Goal: Task Accomplishment & Management: Manage account settings

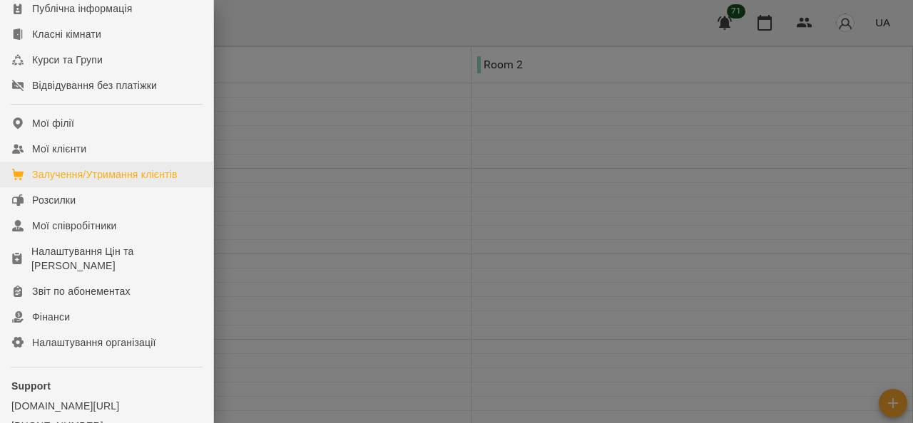
scroll to position [143, 0]
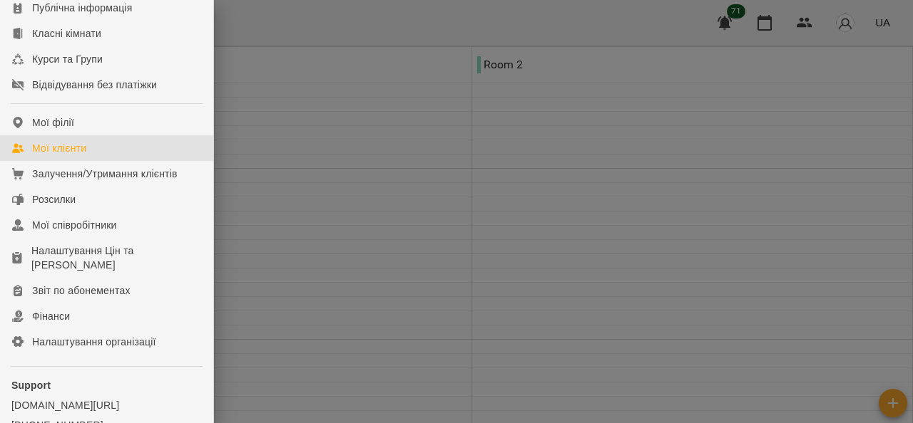
click at [90, 161] on link "Мої клієнти" at bounding box center [106, 148] width 213 height 26
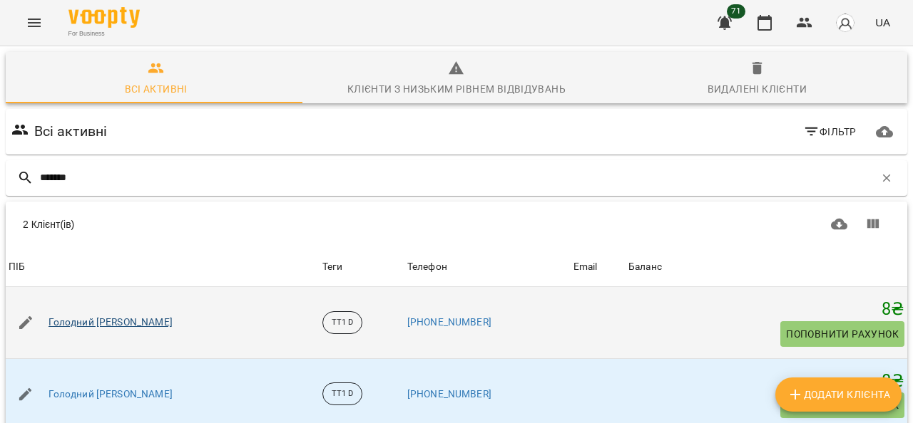
type input "*******"
click at [105, 319] on link "Голодний [PERSON_NAME]" at bounding box center [110, 323] width 124 height 14
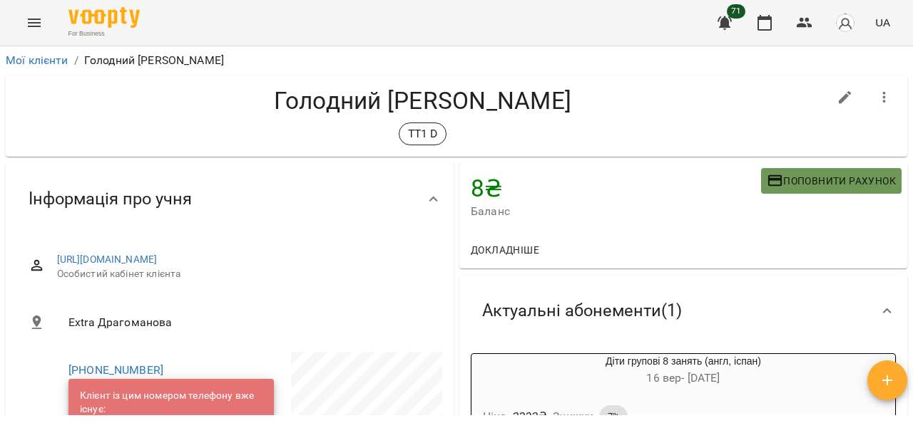
click at [836, 173] on span "Поповнити рахунок" at bounding box center [830, 181] width 129 height 17
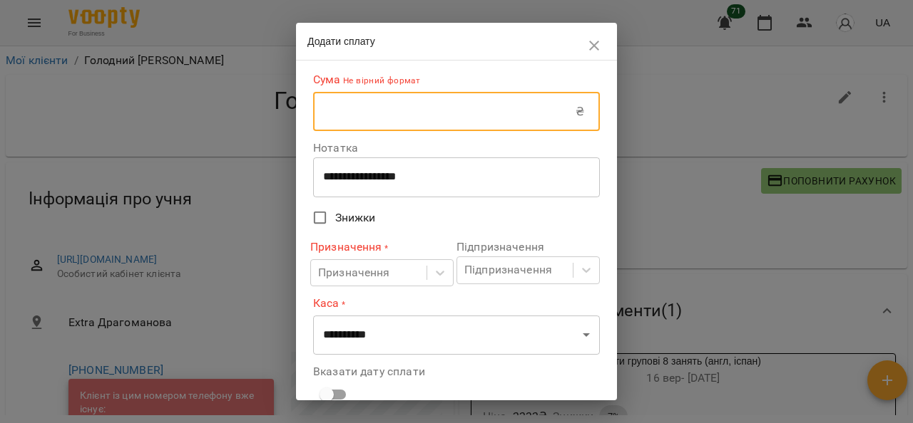
click at [445, 121] on input "text" at bounding box center [444, 112] width 262 height 40
type input "****"
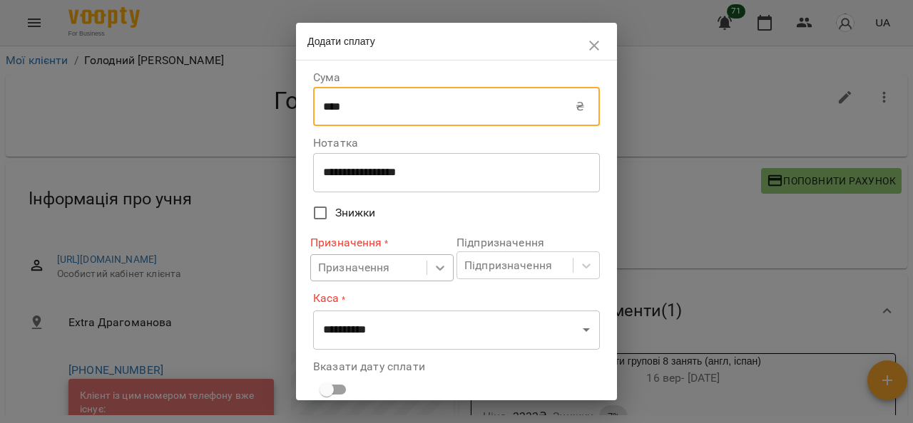
click at [427, 266] on div at bounding box center [440, 268] width 26 height 26
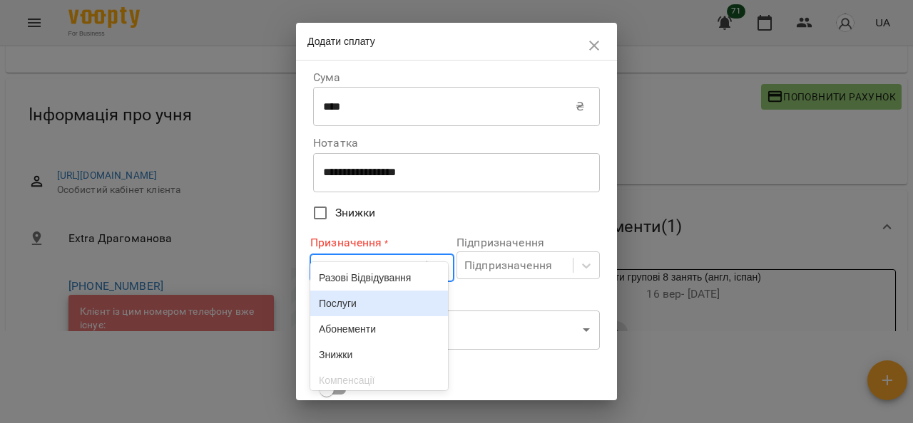
scroll to position [85, 0]
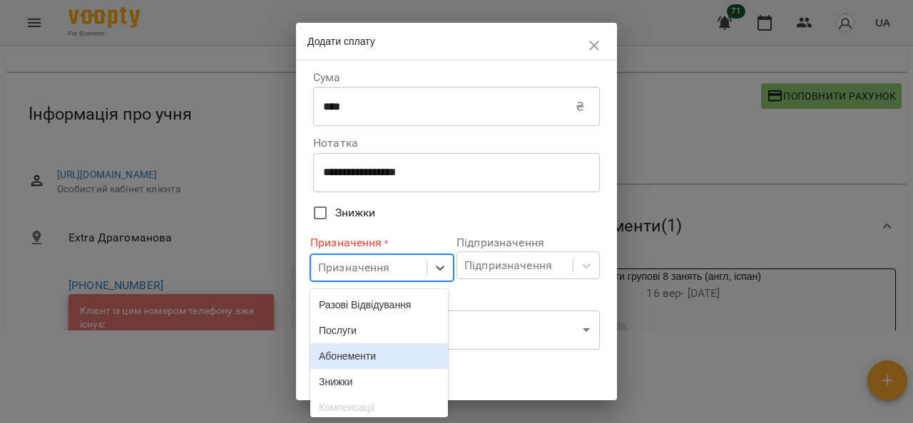
drag, startPoint x: 365, startPoint y: 360, endPoint x: 397, endPoint y: 356, distance: 32.4
click at [365, 361] on div "Абонементи" at bounding box center [379, 357] width 138 height 26
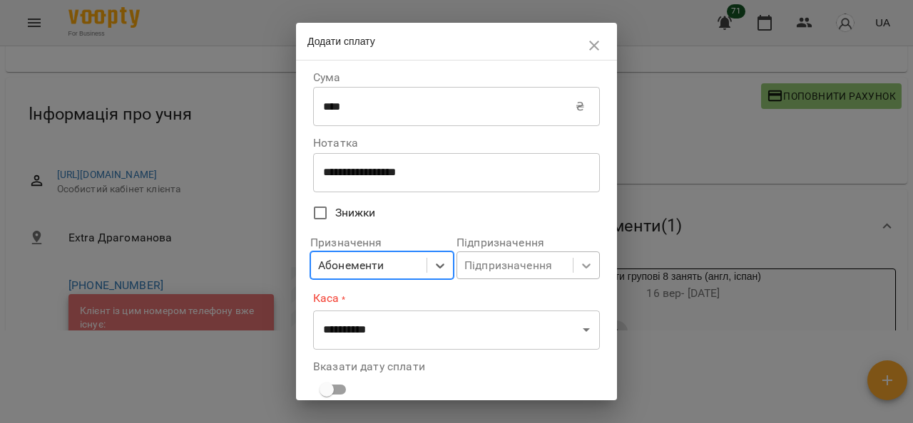
click at [577, 270] on body "For Business 71 UA Мої клієнти / Голодний [PERSON_NAME] Голодний [PERSON_NAME] …" at bounding box center [456, 150] width 913 height 470
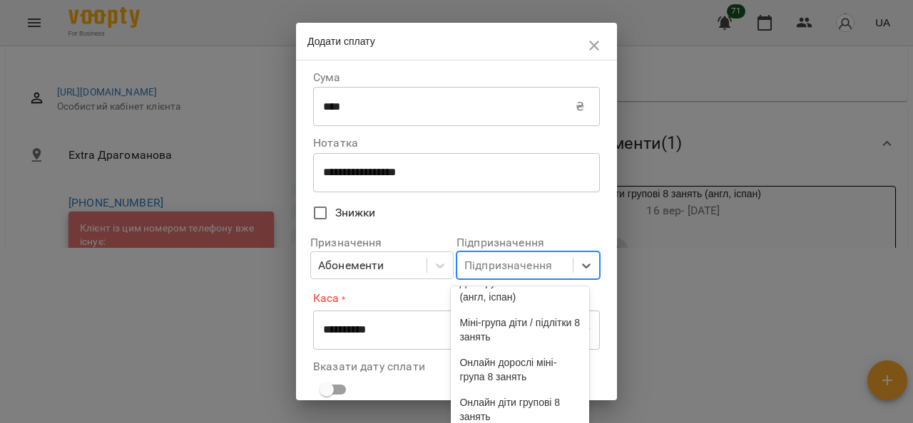
scroll to position [285, 0]
click at [536, 309] on div "Діти групові 8 занять (англ, іспан)" at bounding box center [520, 289] width 138 height 40
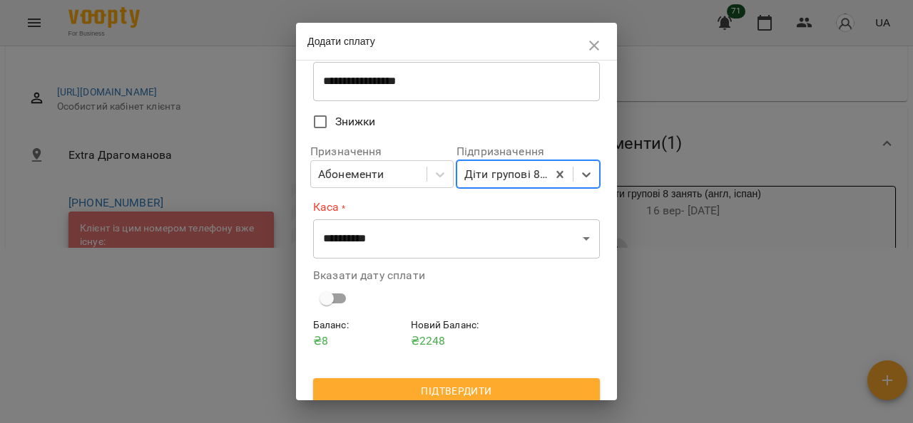
scroll to position [102, 0]
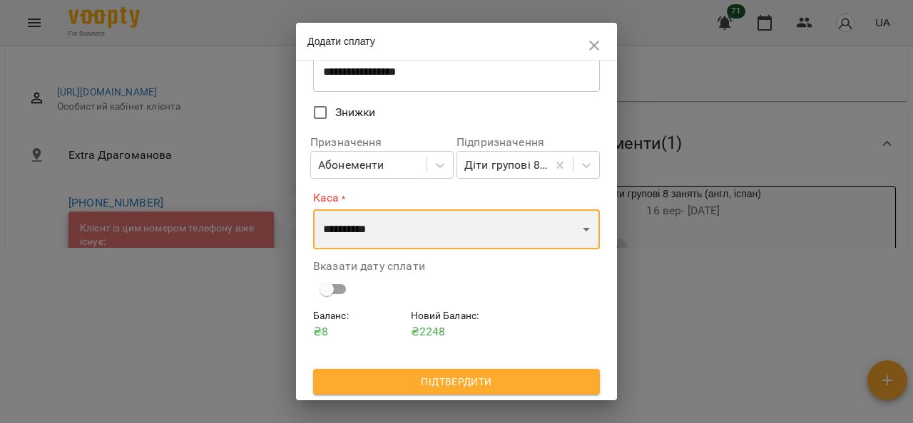
drag, startPoint x: 570, startPoint y: 227, endPoint x: 562, endPoint y: 233, distance: 10.3
click at [570, 227] on select "**********" at bounding box center [456, 230] width 287 height 40
select select "****"
click at [313, 210] on select "**********" at bounding box center [456, 230] width 287 height 40
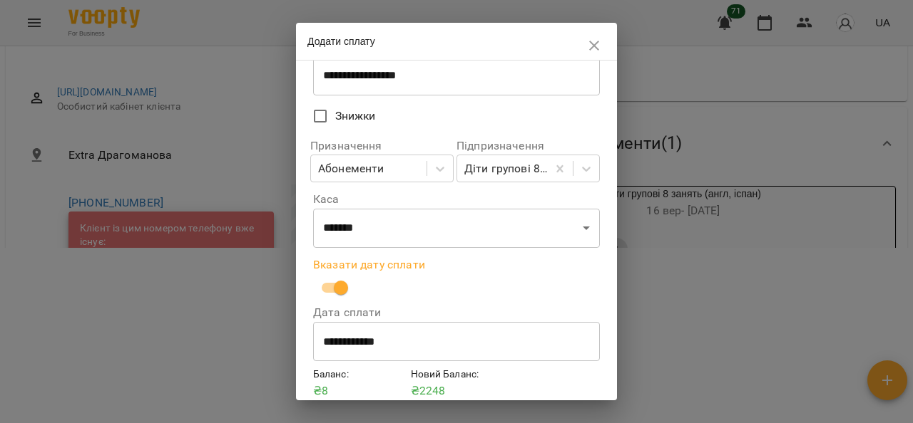
scroll to position [157, 0]
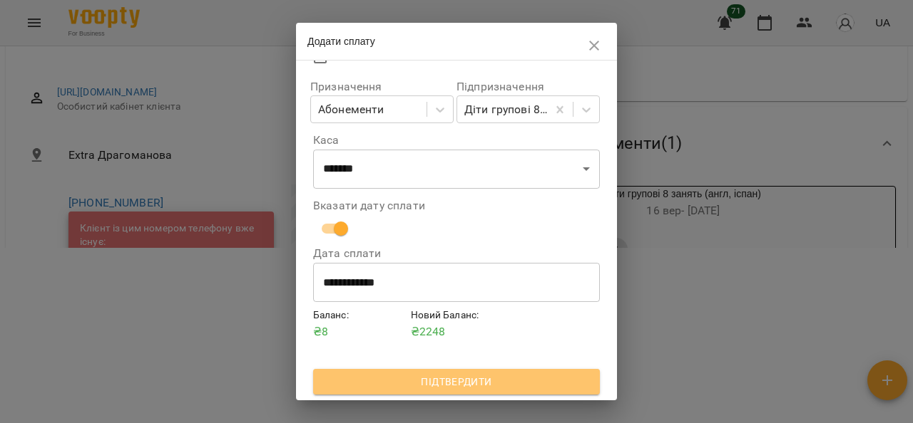
click at [479, 376] on span "Підтвердити" at bounding box center [456, 382] width 264 height 17
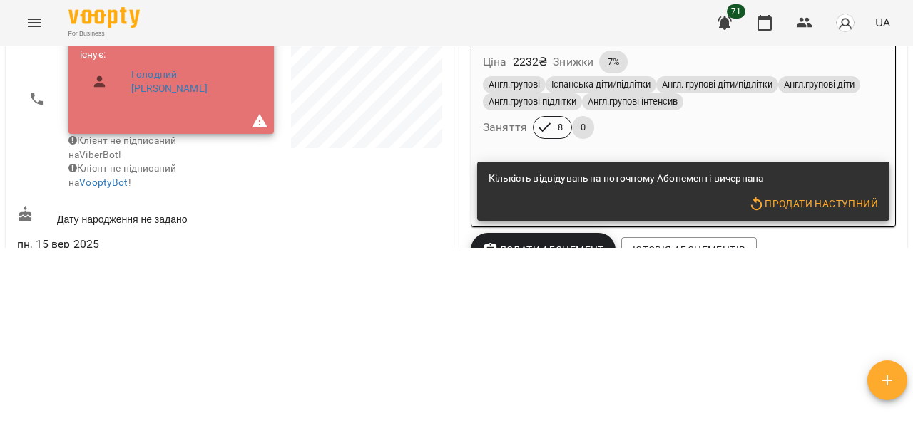
scroll to position [214, 0]
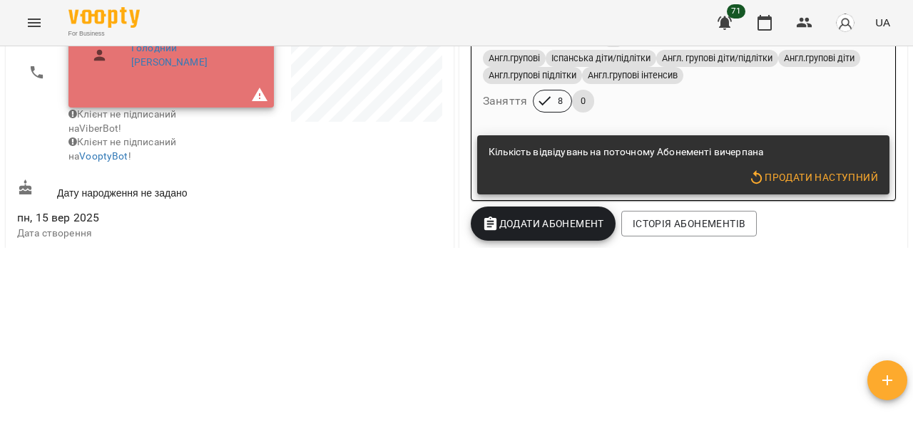
click at [838, 183] on span "Продати наступний" at bounding box center [813, 177] width 130 height 17
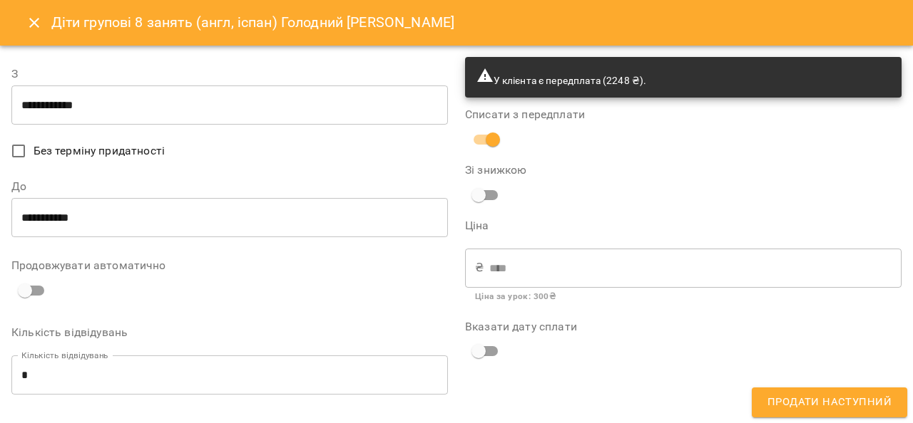
click at [127, 107] on input "**********" at bounding box center [229, 106] width 436 height 40
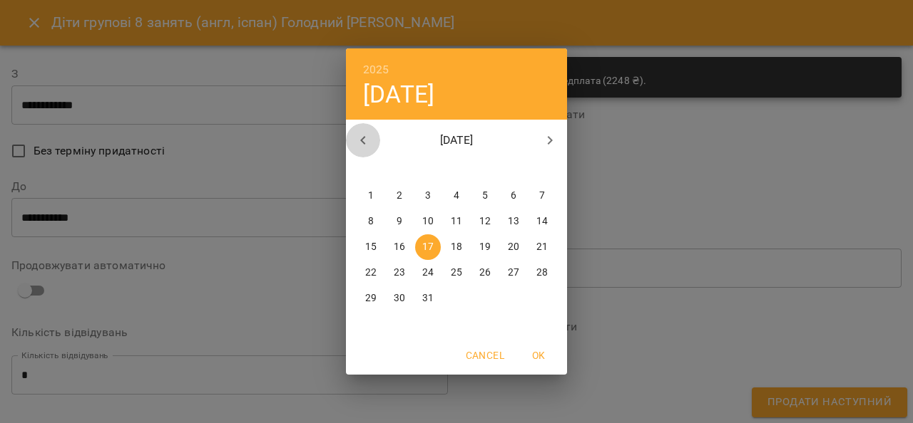
click at [363, 138] on icon "button" at bounding box center [362, 140] width 5 height 9
click at [362, 137] on icon "button" at bounding box center [362, 140] width 17 height 17
click at [399, 253] on p "14" at bounding box center [399, 247] width 11 height 14
type input "**********"
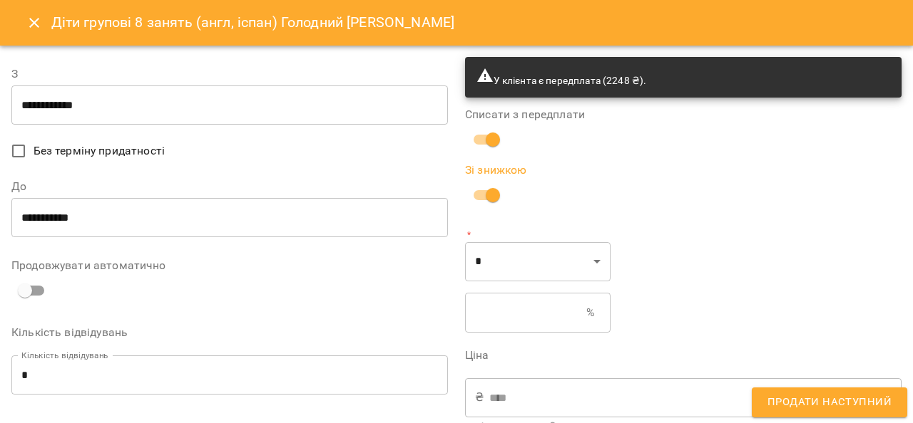
click at [501, 304] on input "text" at bounding box center [525, 313] width 121 height 40
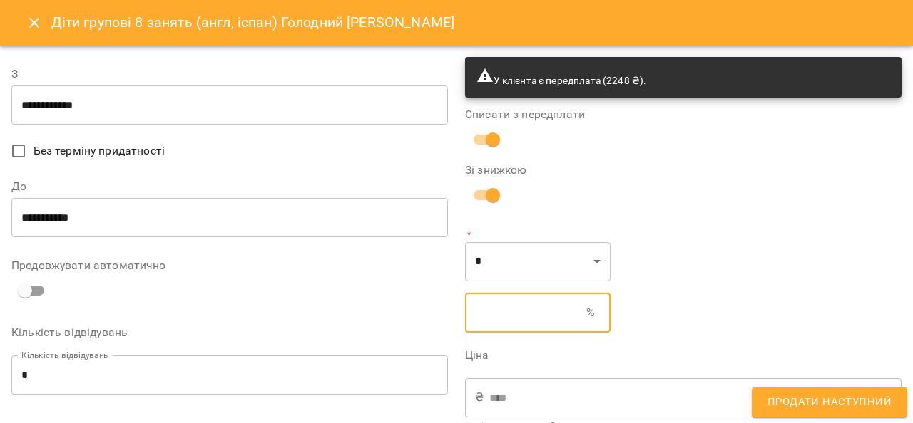
type input "****"
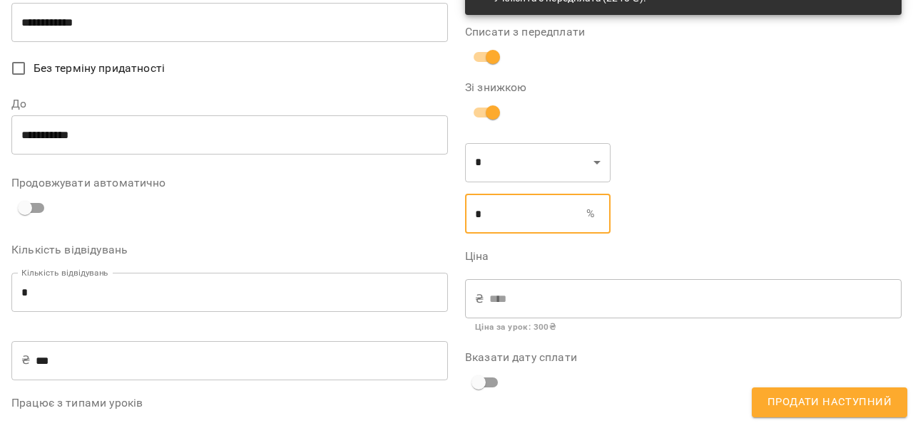
scroll to position [202, 0]
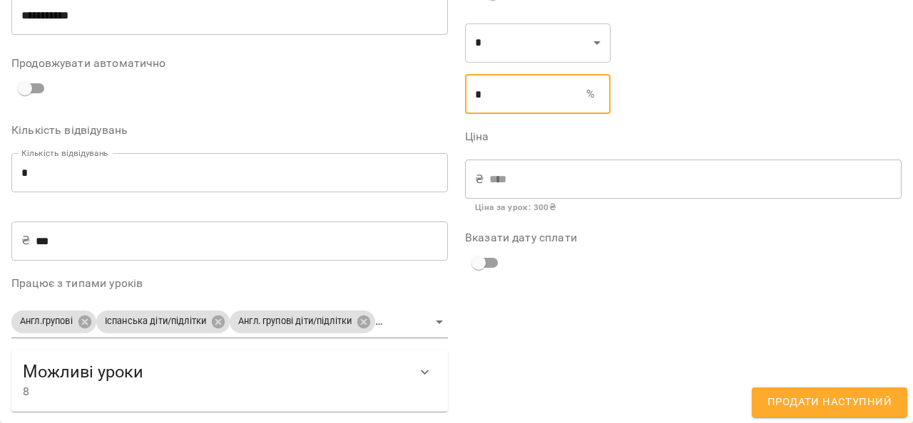
type input "*"
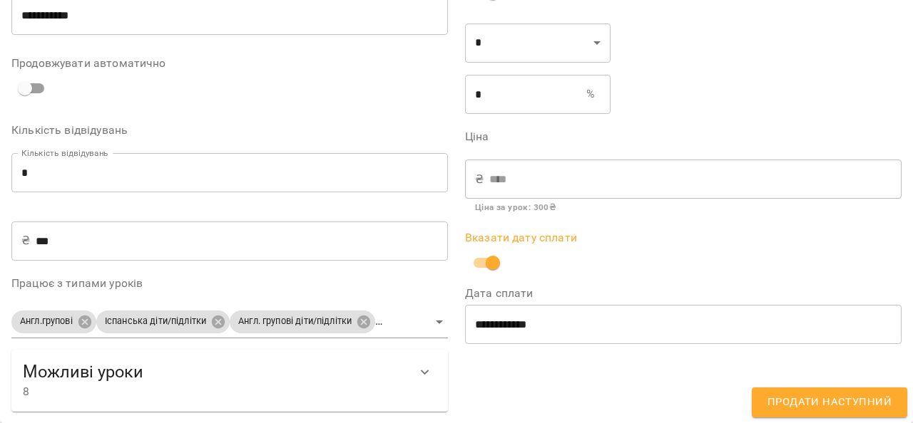
click at [856, 399] on span "Продати наступний" at bounding box center [829, 403] width 124 height 19
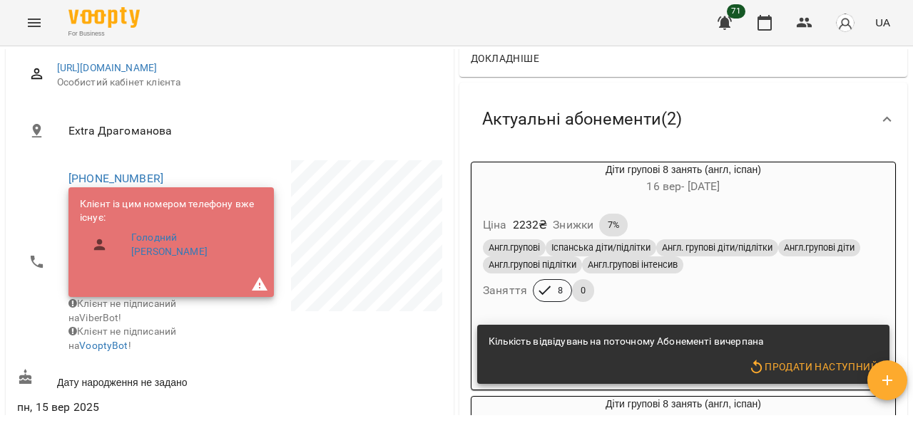
scroll to position [319, 0]
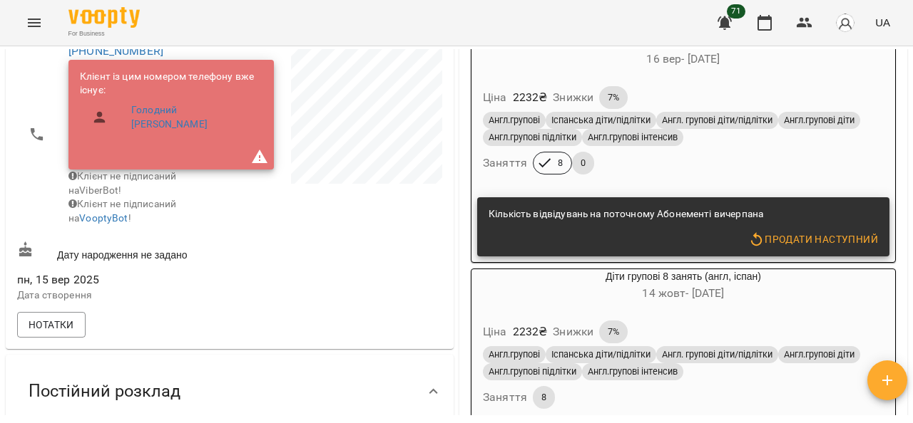
click at [821, 233] on span "Продати наступний" at bounding box center [813, 239] width 130 height 17
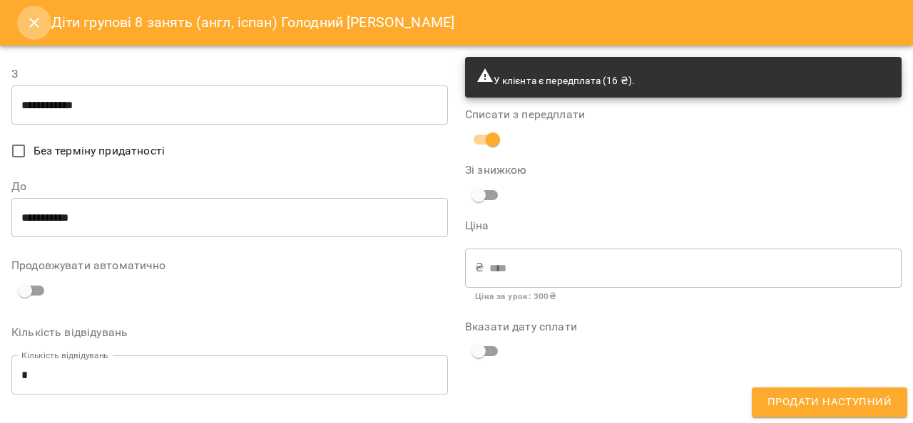
click at [33, 19] on icon "Close" at bounding box center [34, 22] width 17 height 17
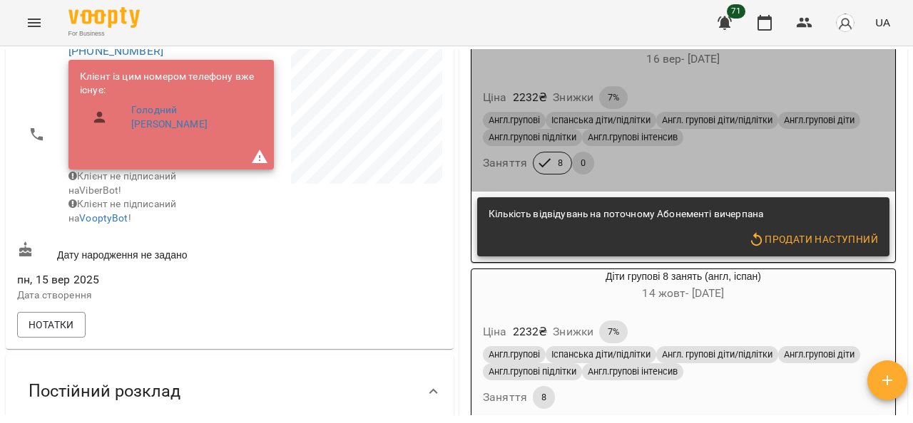
click at [779, 87] on div "Ціна 2232 ₴ Знижки 7%" at bounding box center [683, 97] width 406 height 29
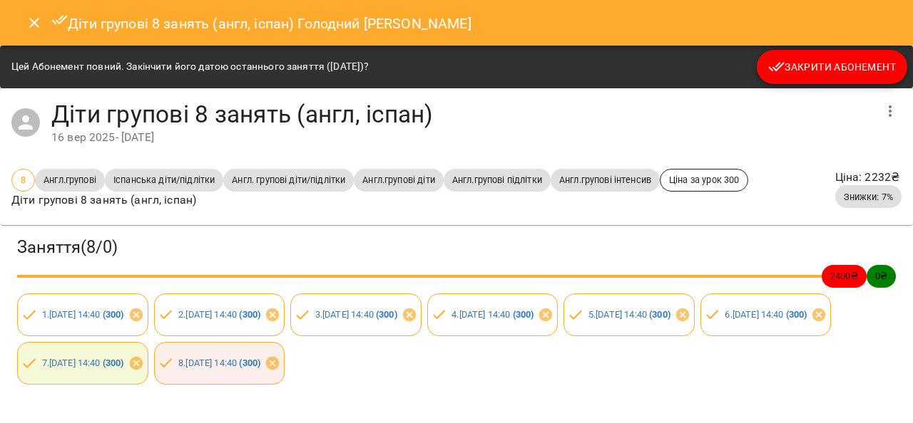
click at [790, 71] on span "Закрити Абонемент" at bounding box center [832, 66] width 128 height 17
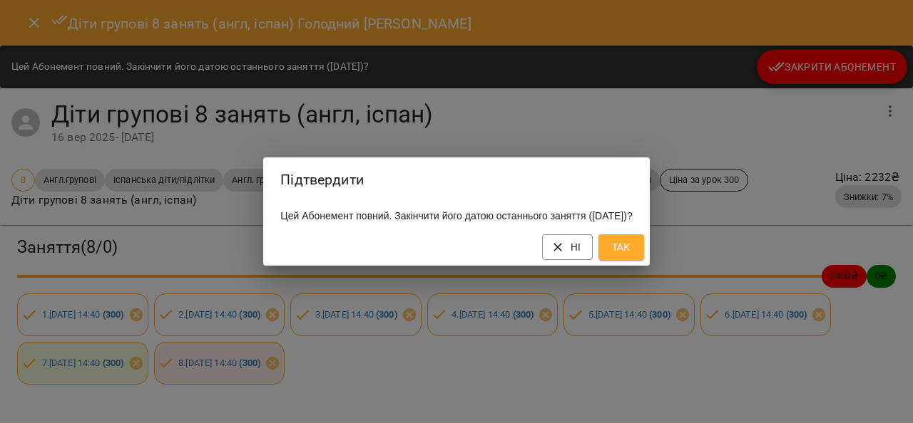
click at [632, 252] on span "Так" at bounding box center [621, 247] width 23 height 17
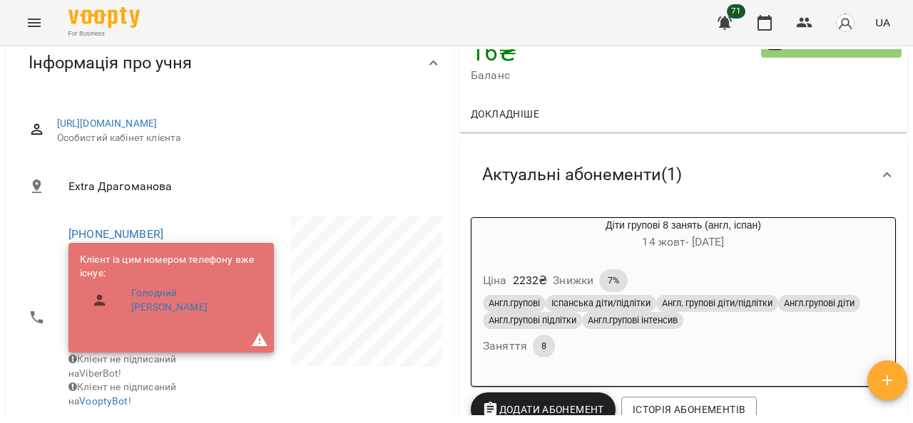
scroll to position [0, 0]
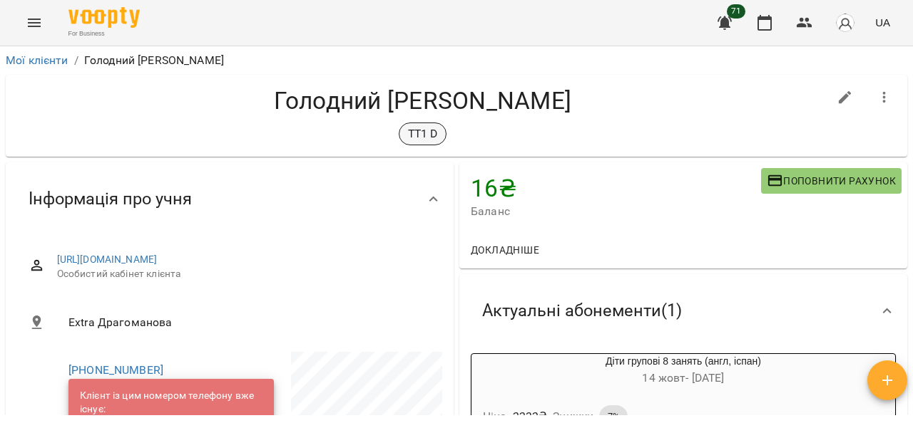
click at [428, 134] on p "ТТ1 D" at bounding box center [423, 133] width 30 height 17
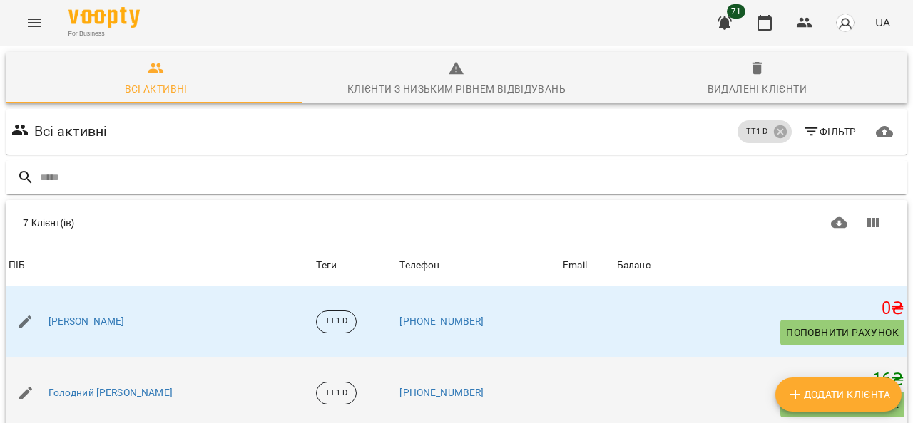
scroll to position [210, 0]
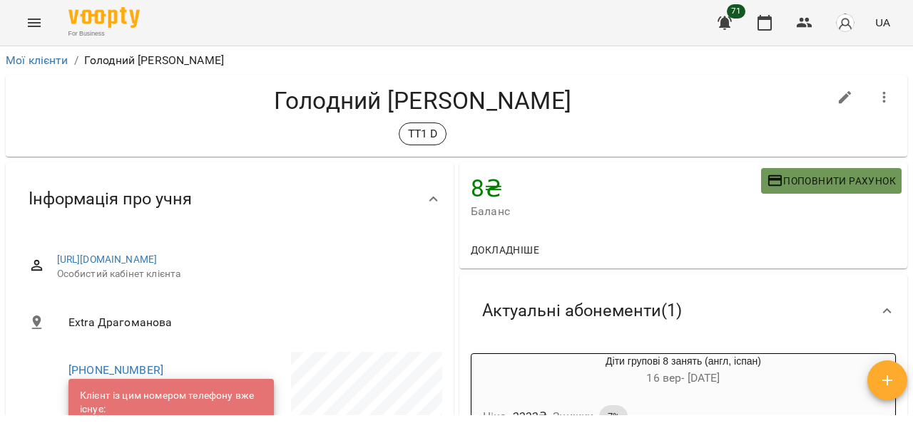
click at [823, 183] on span "Поповнити рахунок" at bounding box center [830, 181] width 129 height 17
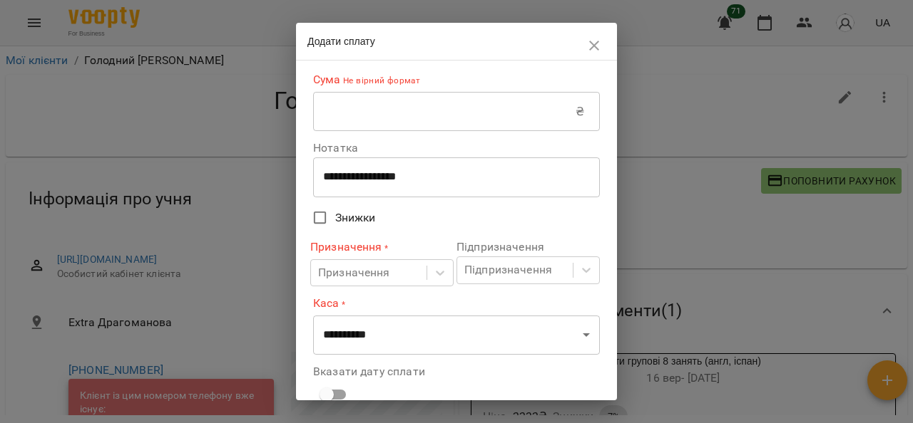
click at [365, 108] on input "text" at bounding box center [444, 112] width 262 height 40
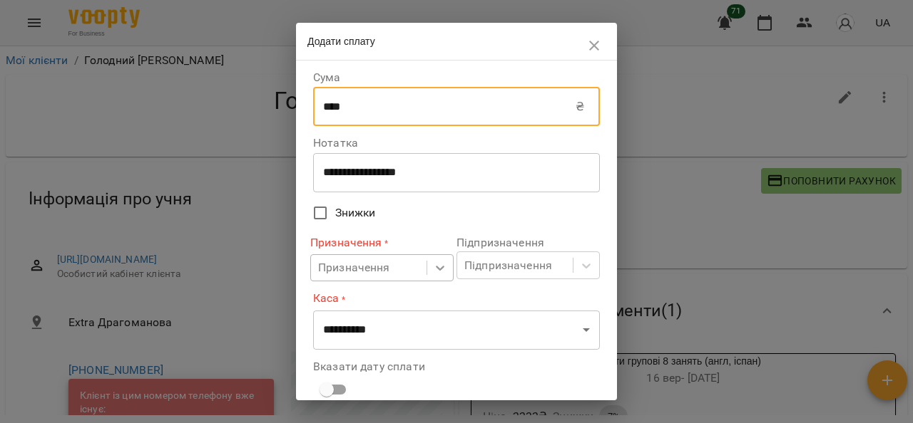
type input "****"
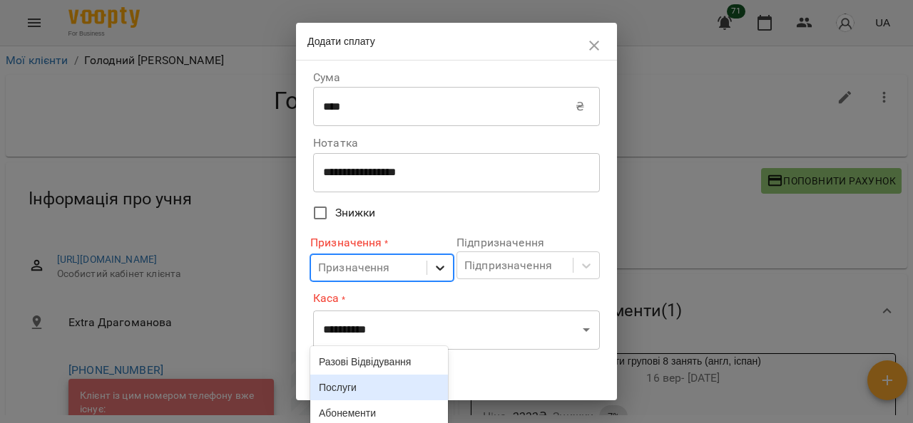
click at [433, 266] on icon at bounding box center [440, 268] width 14 height 14
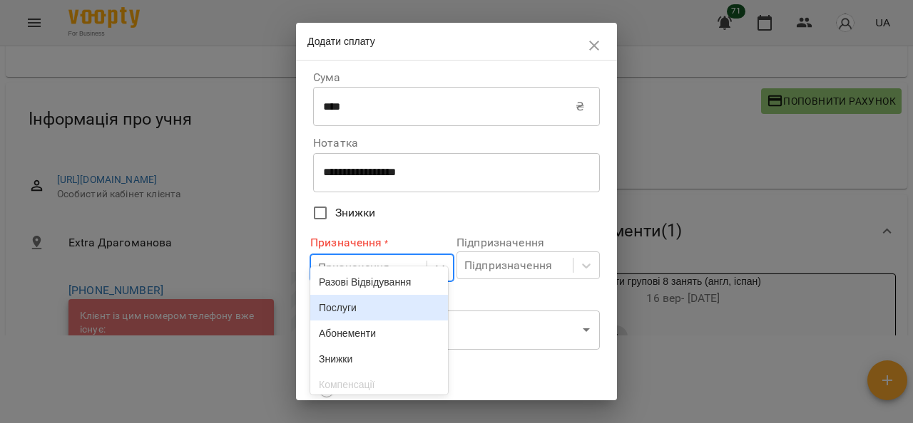
scroll to position [85, 0]
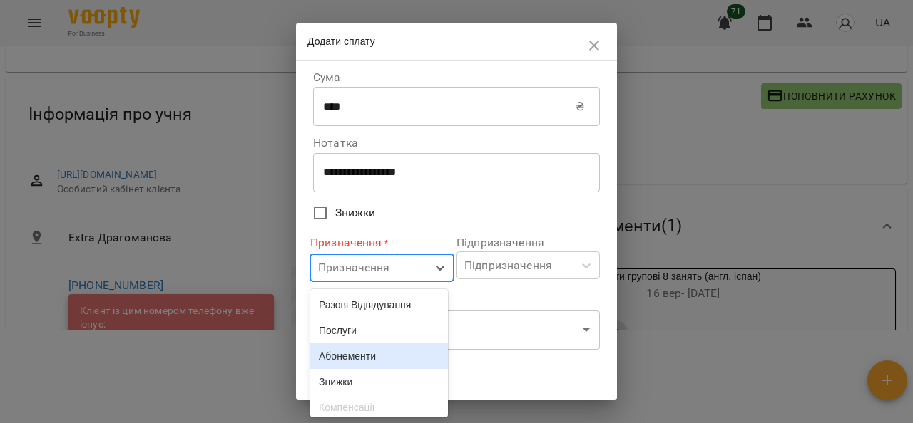
click at [368, 363] on div "Абонементи" at bounding box center [379, 357] width 138 height 26
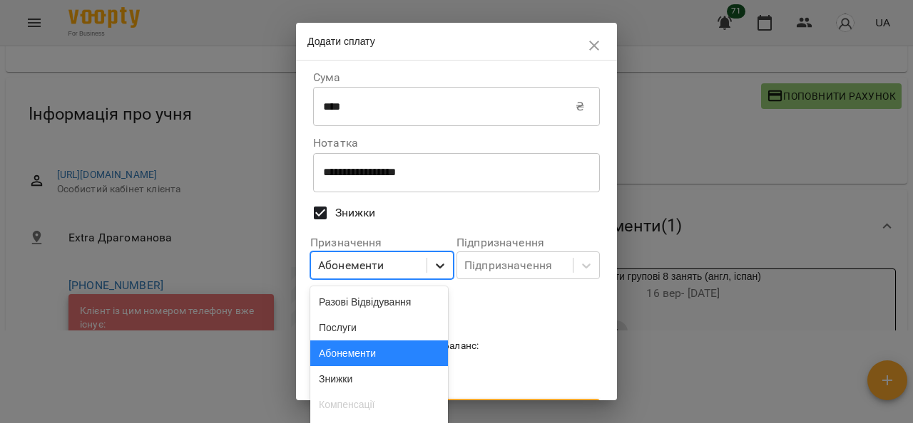
scroll to position [168, 0]
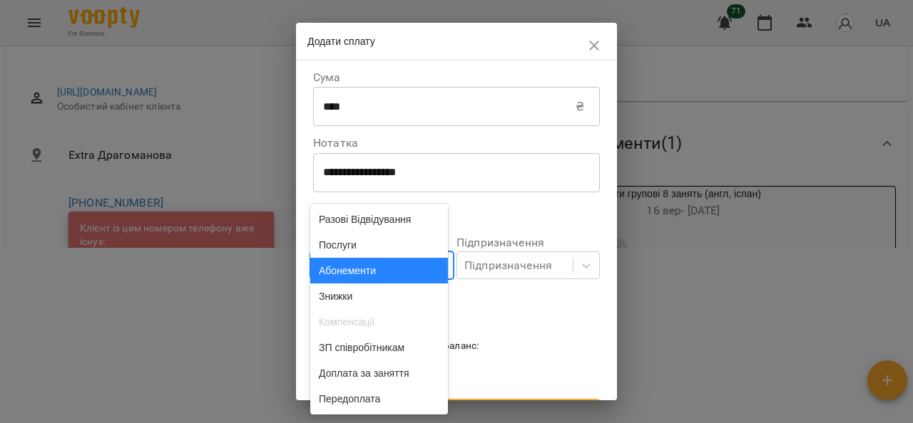
click at [429, 266] on body "For Business 71 UA Мої клієнти / Голодний [PERSON_NAME] Голодний [PERSON_NAME] …" at bounding box center [456, 67] width 913 height 470
click at [401, 278] on div "Абонементи" at bounding box center [379, 271] width 138 height 26
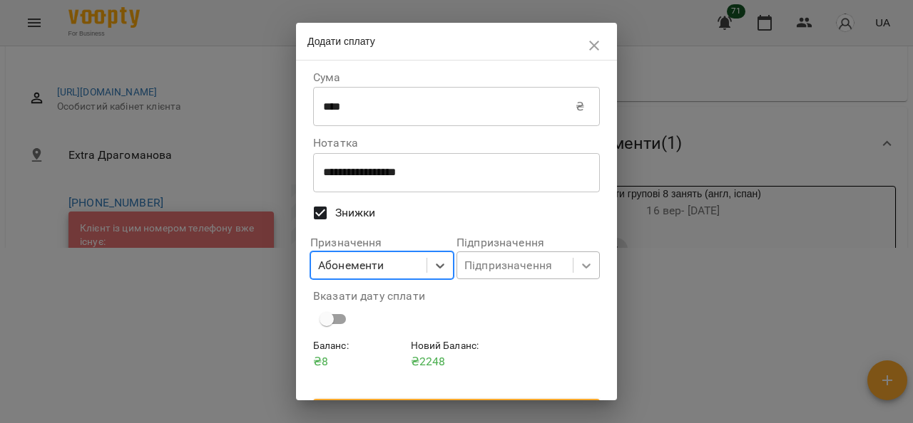
click at [575, 266] on body "For Business 71 UA Мої клієнти / Голодний [PERSON_NAME] Голодний [PERSON_NAME] …" at bounding box center [456, 67] width 913 height 470
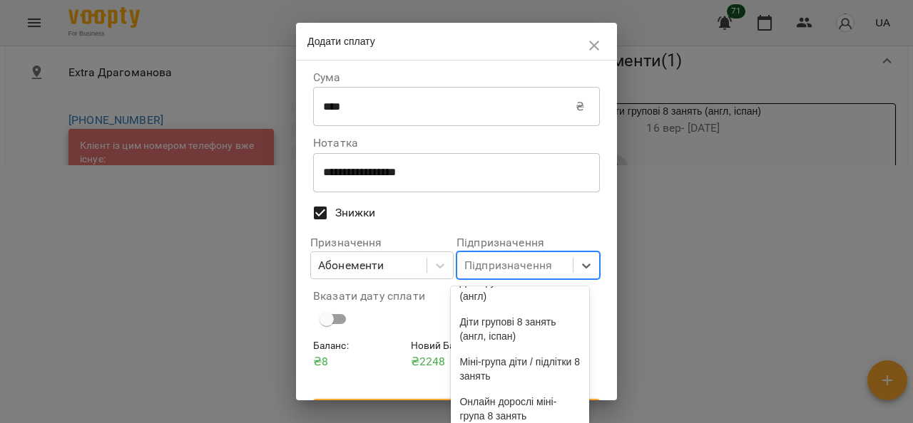
scroll to position [285, 0]
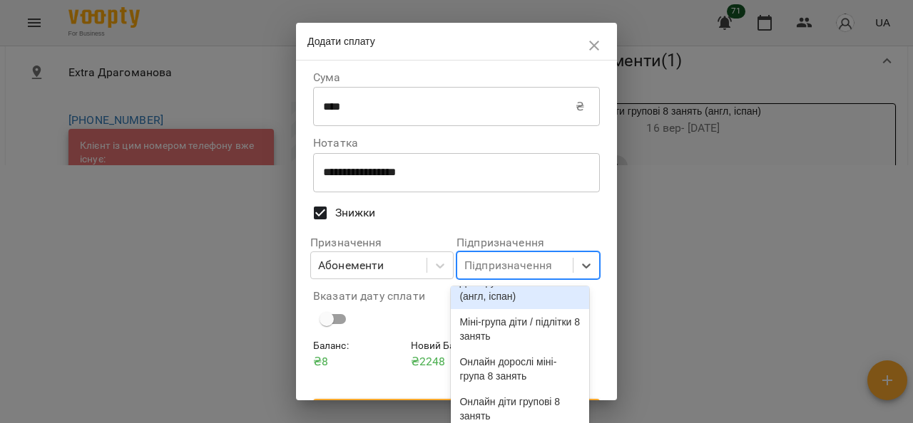
click at [531, 309] on div "Діти групові 8 занять (англ, іспан)" at bounding box center [520, 289] width 138 height 40
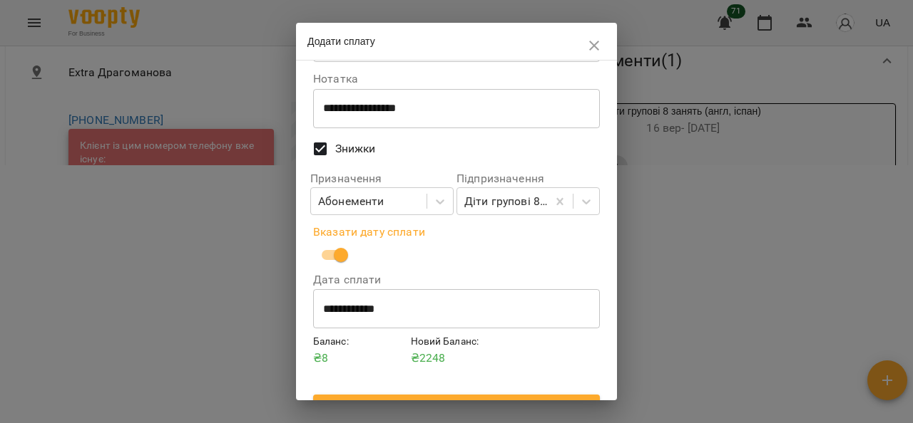
scroll to position [91, 0]
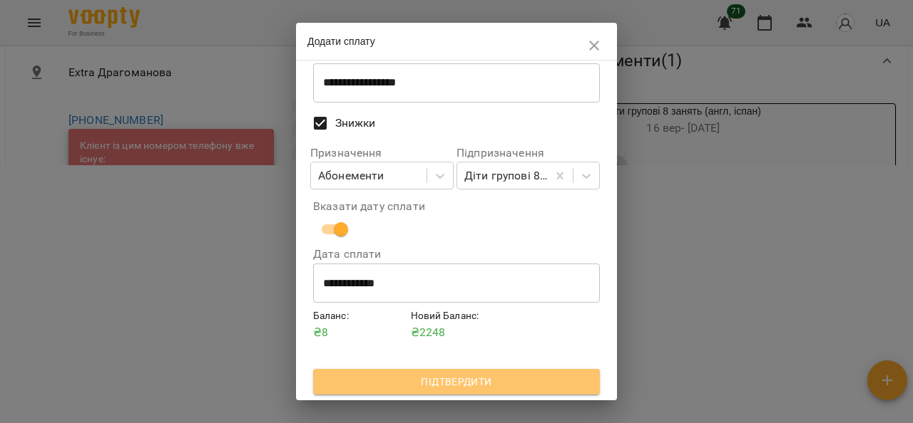
drag, startPoint x: 478, startPoint y: 375, endPoint x: 519, endPoint y: 371, distance: 41.6
click at [480, 377] on span "Підтвердити" at bounding box center [456, 382] width 264 height 17
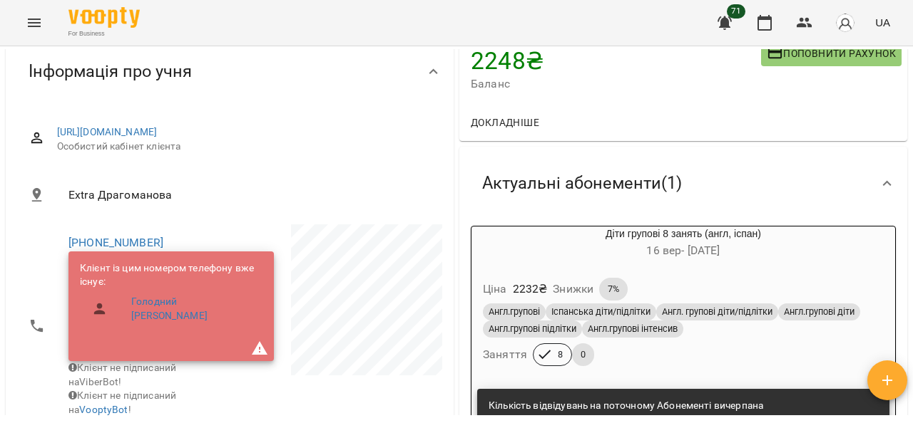
scroll to position [285, 0]
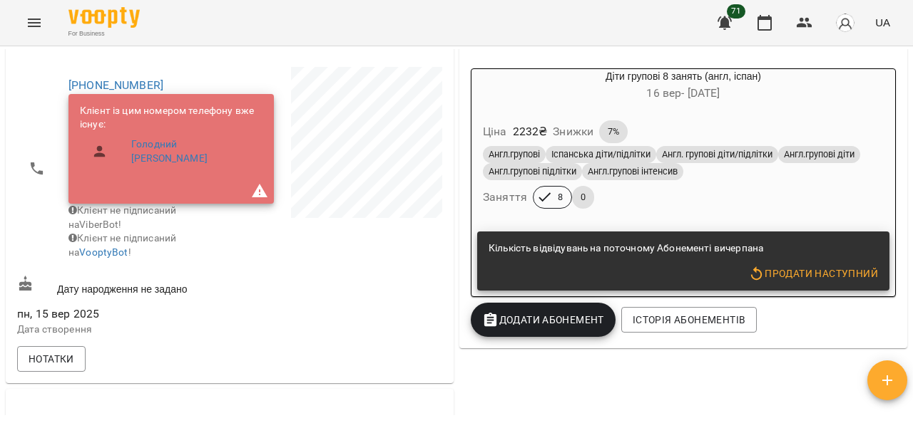
click at [815, 282] on span "Продати наступний" at bounding box center [813, 273] width 130 height 17
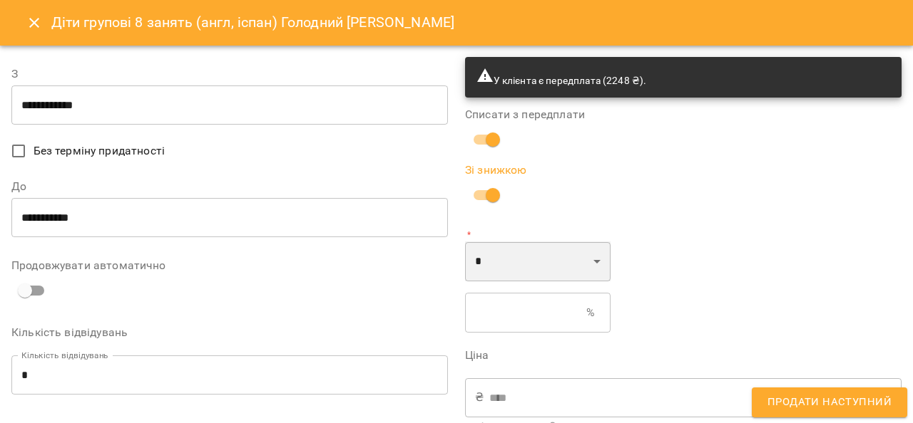
click at [549, 263] on select "* *" at bounding box center [537, 262] width 145 height 40
select select "*****"
click at [465, 242] on select "* *" at bounding box center [537, 262] width 145 height 40
type input "*"
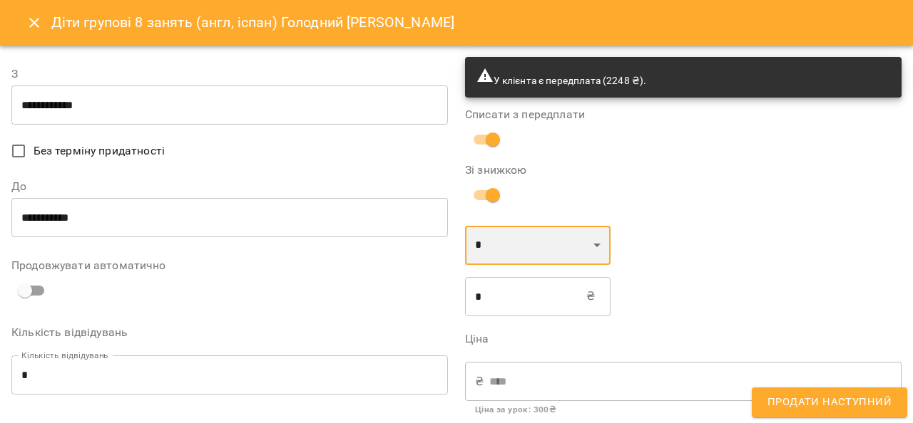
click at [535, 250] on select "* *" at bounding box center [537, 246] width 145 height 40
select select "****"
click at [465, 226] on select "* *" at bounding box center [537, 246] width 145 height 40
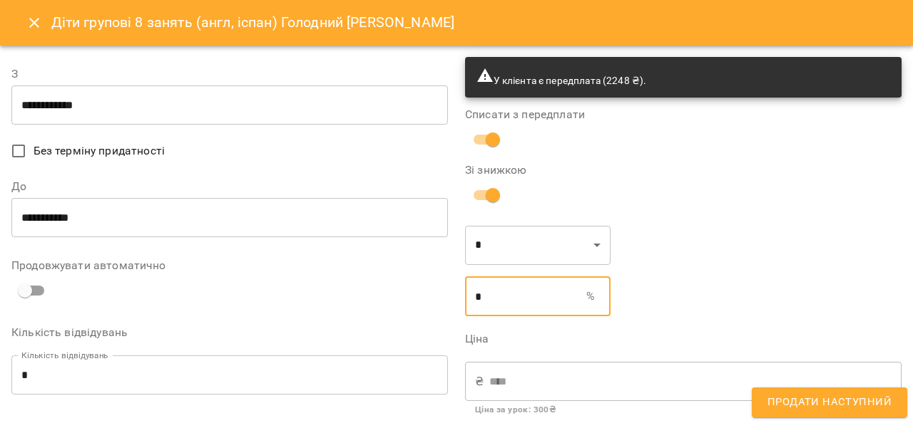
click at [516, 292] on input "*" at bounding box center [525, 297] width 121 height 40
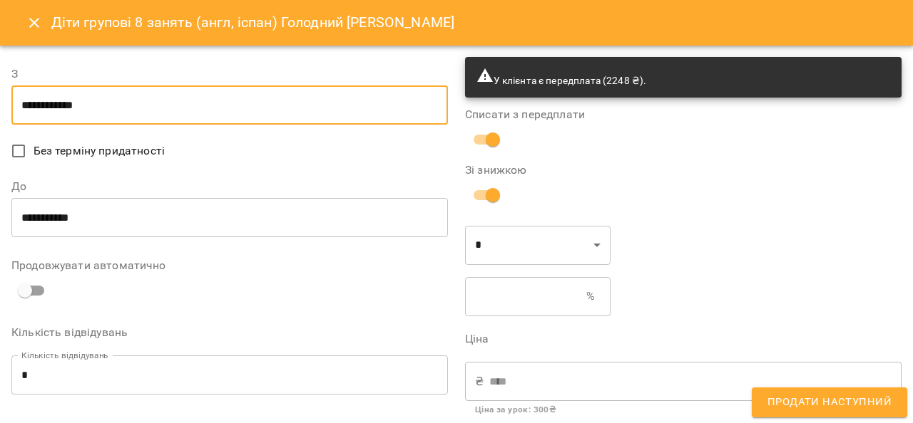
click at [267, 113] on input "**********" at bounding box center [229, 106] width 436 height 40
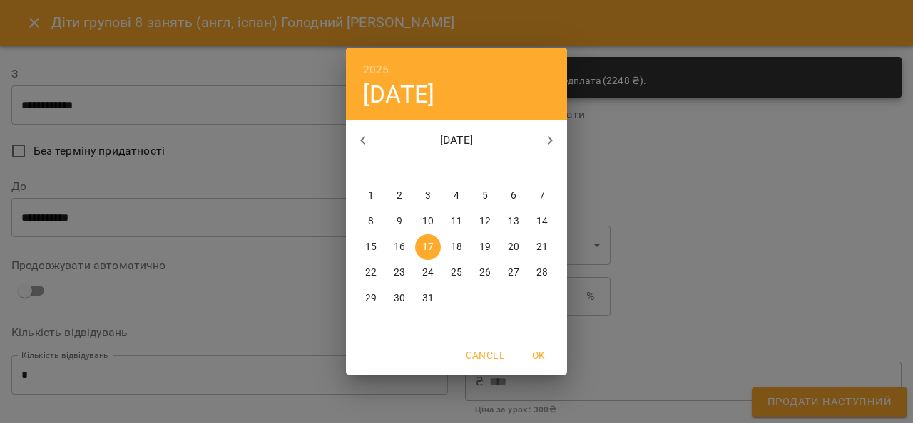
click at [368, 135] on icon "button" at bounding box center [362, 140] width 17 height 17
click at [365, 133] on icon "button" at bounding box center [362, 140] width 17 height 17
click at [399, 245] on p "14" at bounding box center [399, 247] width 11 height 14
type input "**********"
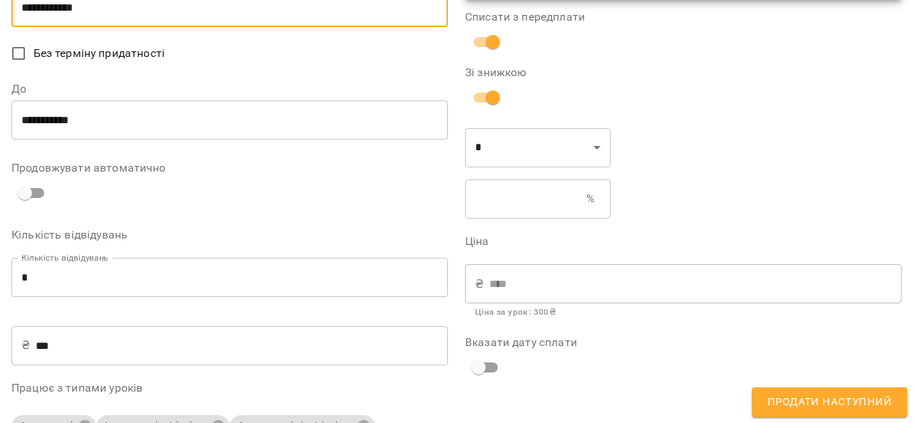
scroll to position [202, 0]
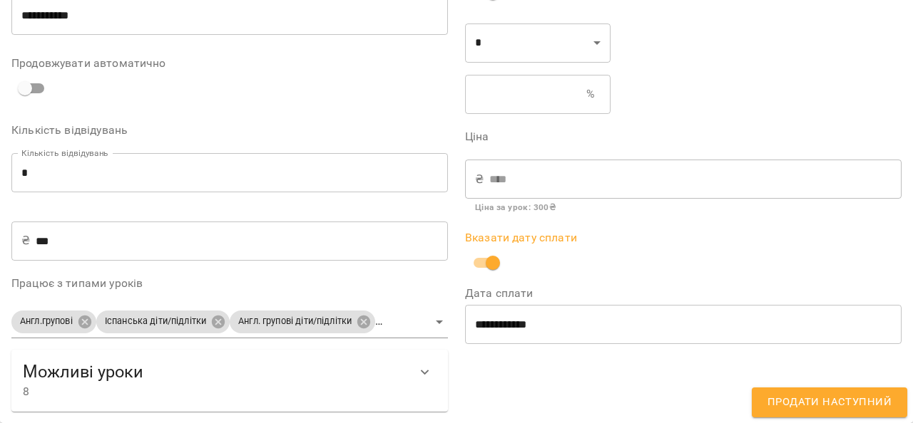
click at [816, 402] on span "Продати наступний" at bounding box center [829, 403] width 124 height 19
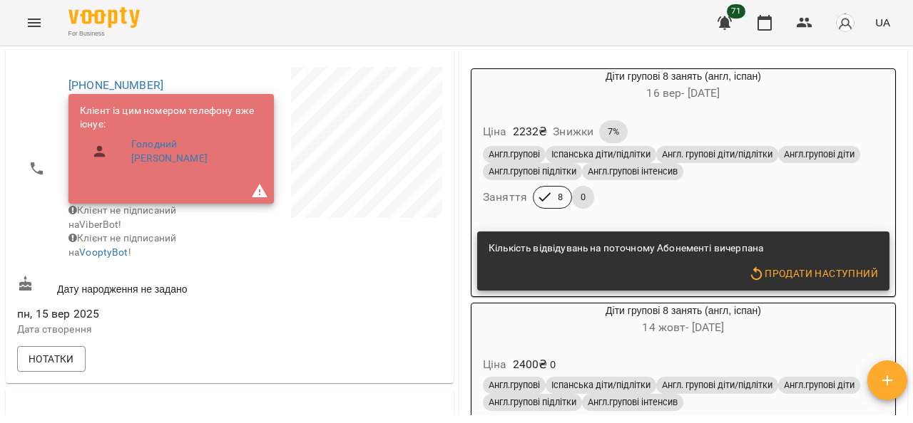
scroll to position [214, 0]
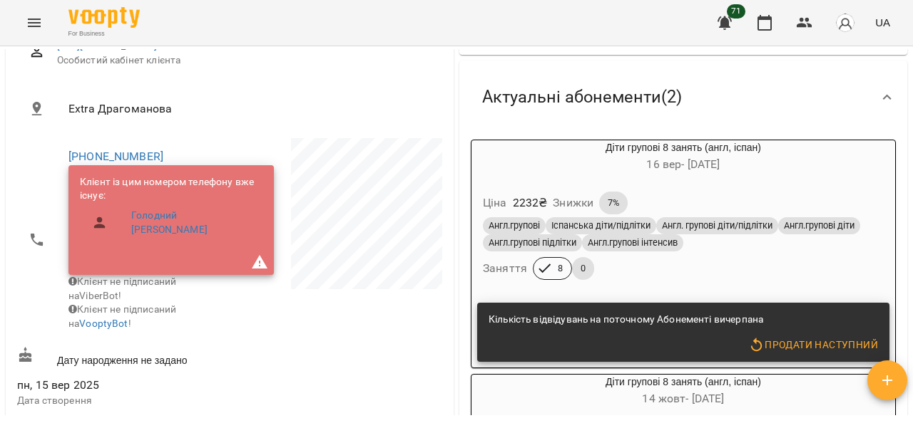
click at [819, 208] on div "Ціна 2232 ₴ Знижки 7%" at bounding box center [683, 203] width 406 height 29
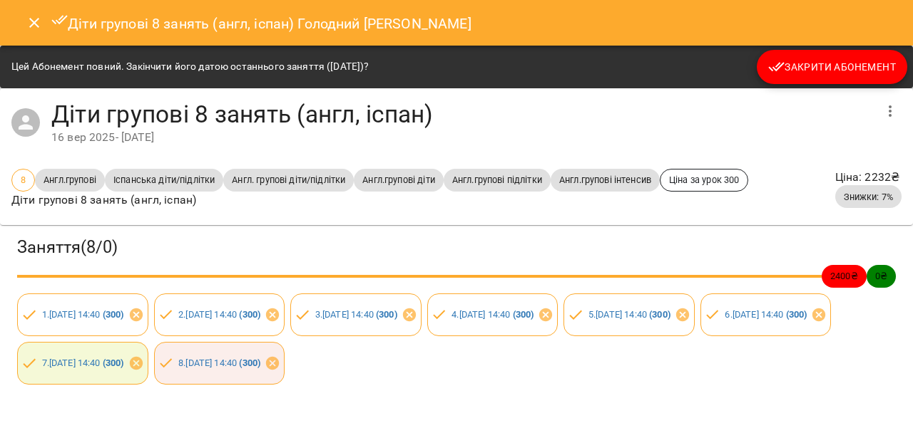
click at [821, 67] on span "Закрити Абонемент" at bounding box center [832, 66] width 128 height 17
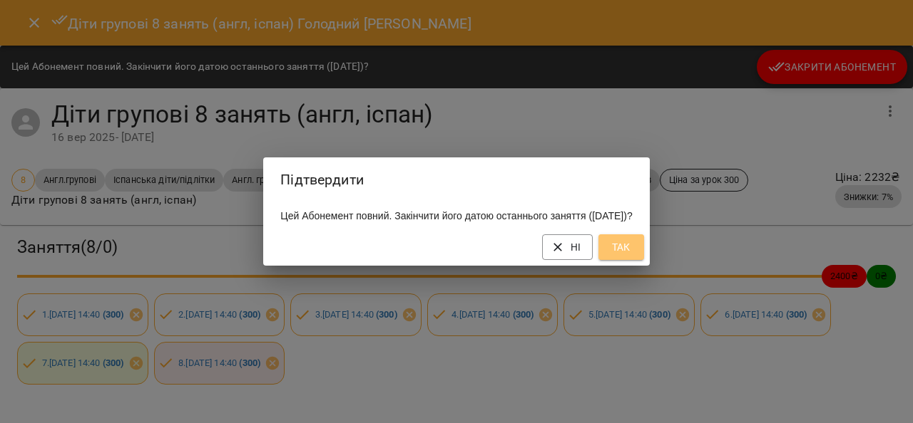
drag, startPoint x: 647, startPoint y: 258, endPoint x: 709, endPoint y: 155, distance: 120.6
click at [632, 256] on span "Так" at bounding box center [621, 247] width 23 height 17
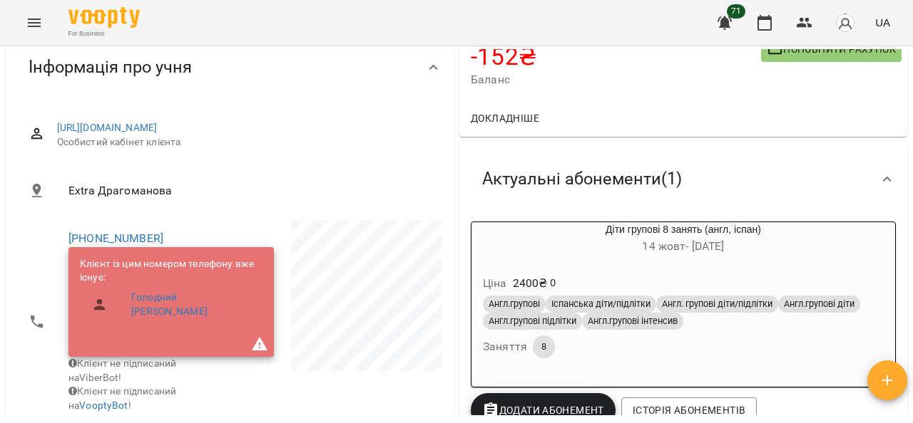
scroll to position [71, 0]
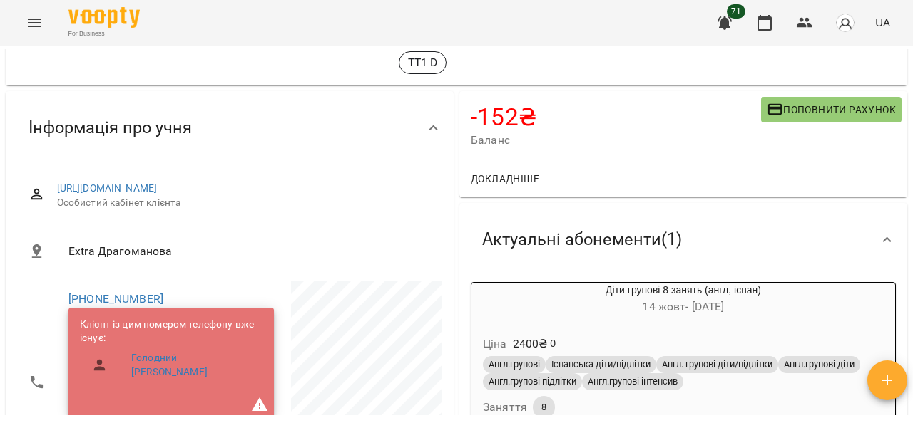
click at [34, 18] on icon "Menu" at bounding box center [34, 22] width 17 height 17
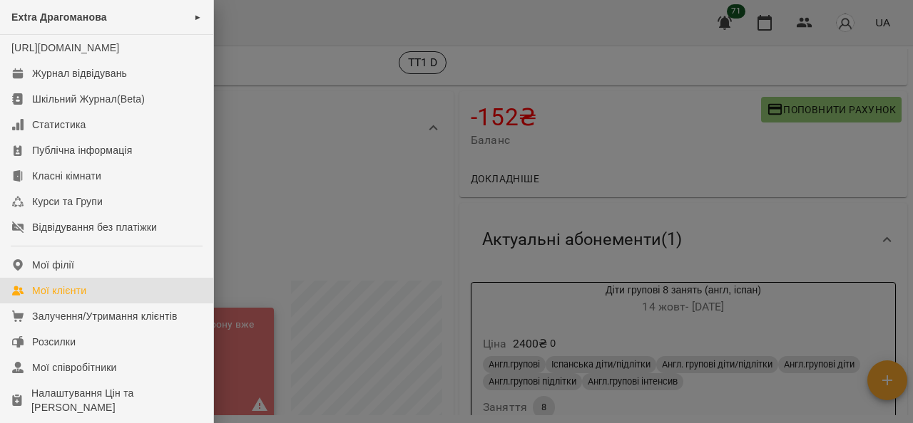
click at [72, 298] on div "Мої клієнти" at bounding box center [59, 291] width 54 height 14
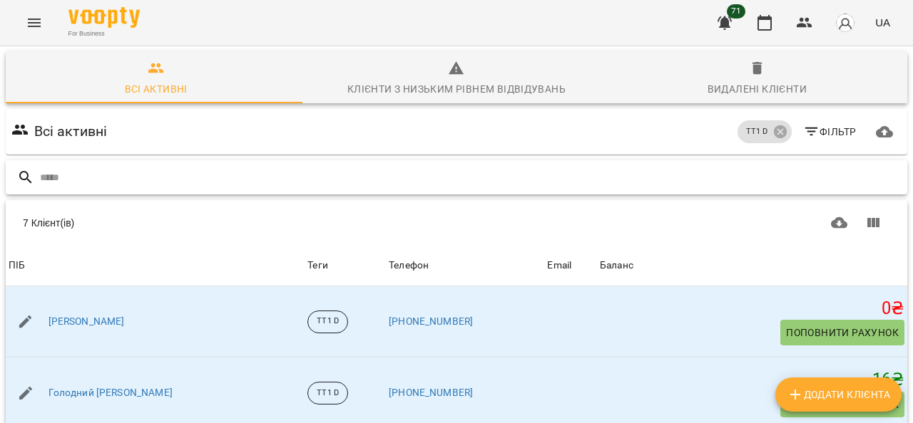
drag, startPoint x: 154, startPoint y: 191, endPoint x: 114, endPoint y: 178, distance: 42.2
paste input "**********"
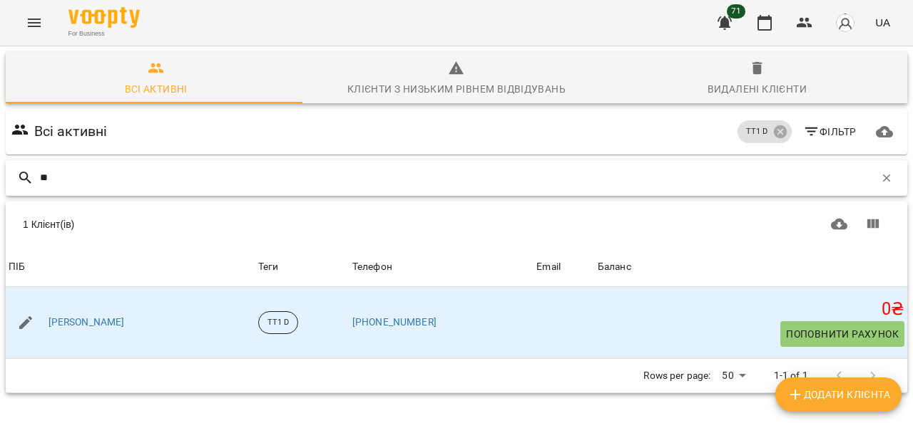
type input "*"
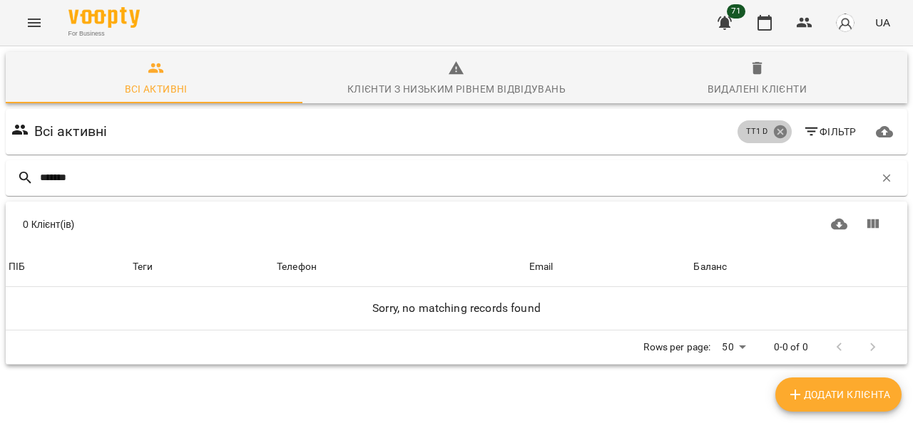
click at [773, 129] on icon at bounding box center [779, 131] width 13 height 13
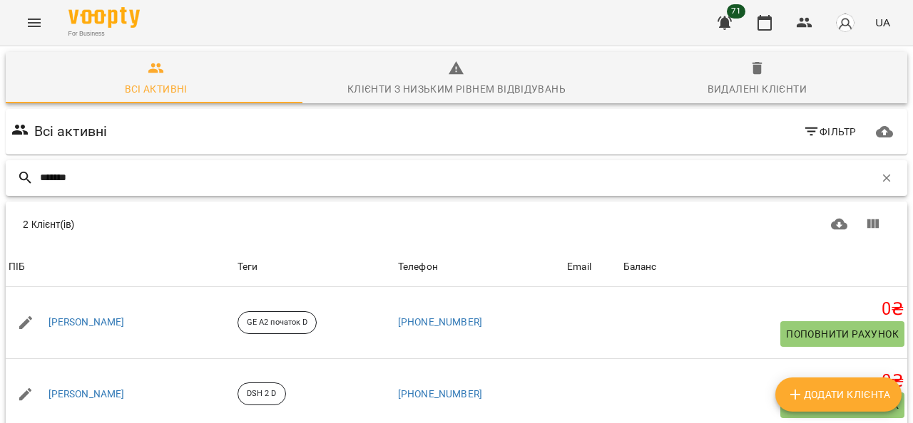
drag, startPoint x: 212, startPoint y: 179, endPoint x: 9, endPoint y: 171, distance: 204.0
click at [9, 171] on div "*******" at bounding box center [456, 178] width 901 height 36
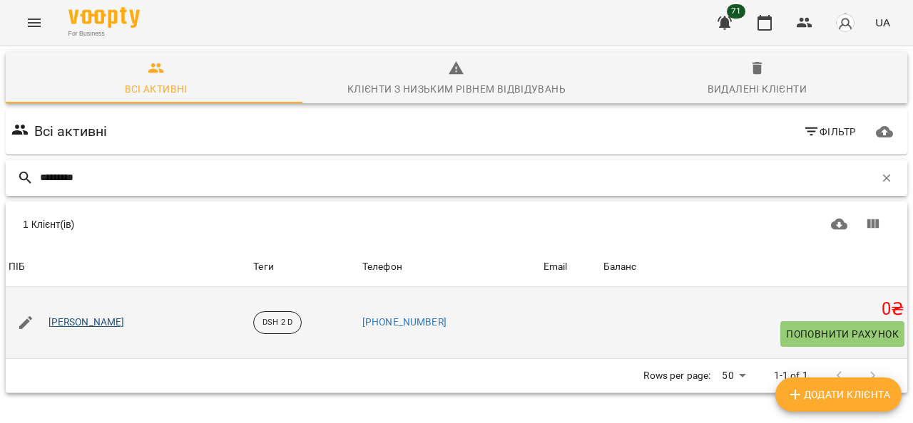
type input "********"
click at [100, 324] on link "[PERSON_NAME]" at bounding box center [86, 323] width 76 height 14
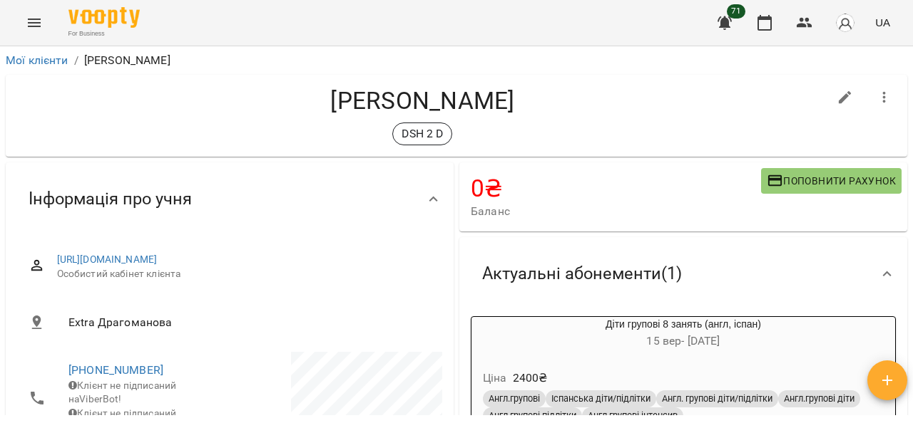
click at [804, 167] on div "0 ₴ [PERSON_NAME] рахунок" at bounding box center [683, 197] width 448 height 69
click at [806, 178] on span "Поповнити рахунок" at bounding box center [830, 181] width 129 height 17
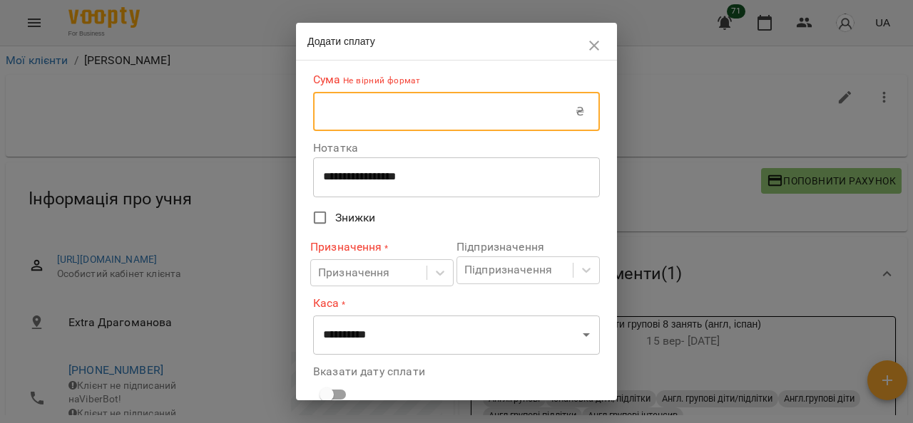
click at [433, 129] on input "text" at bounding box center [444, 112] width 262 height 40
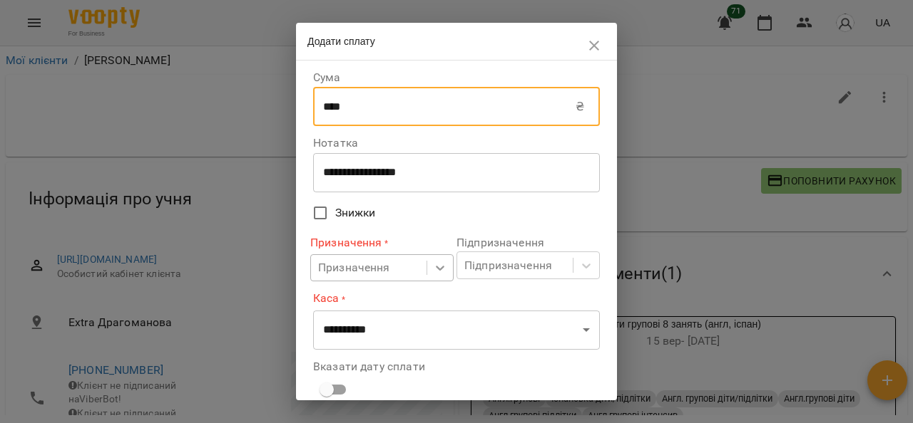
type input "****"
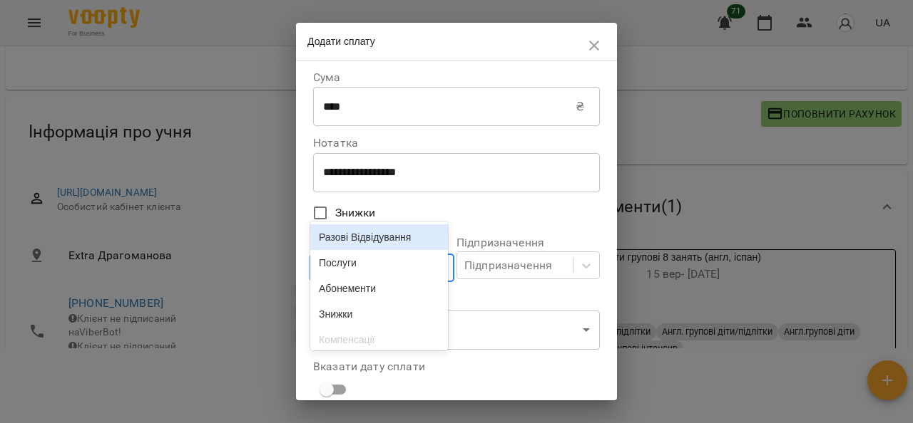
click at [439, 273] on body "For Business 71 UA Мої клієнти / [PERSON_NAME] [PERSON_NAME] DSH 2 D 0 ₴ Баланс…" at bounding box center [456, 168] width 913 height 470
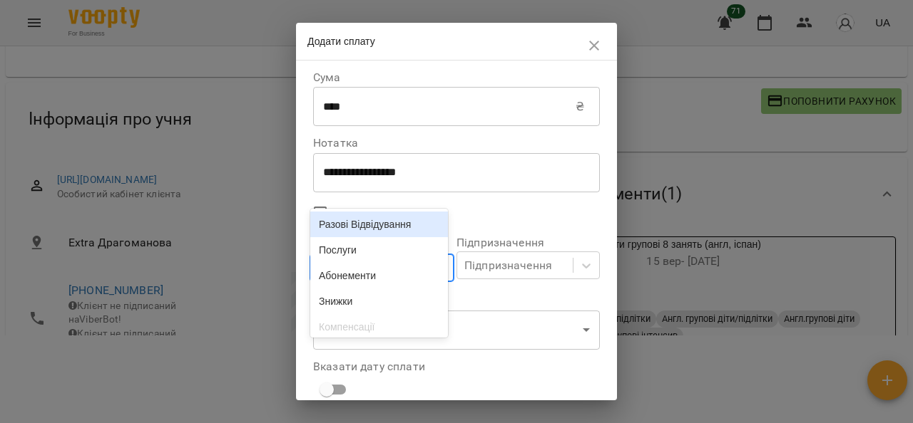
scroll to position [85, 0]
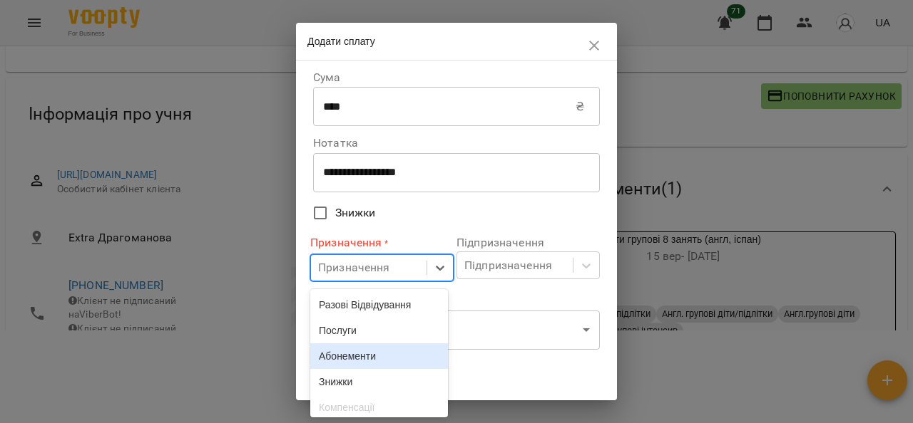
click at [377, 362] on div "Абонементи" at bounding box center [379, 357] width 138 height 26
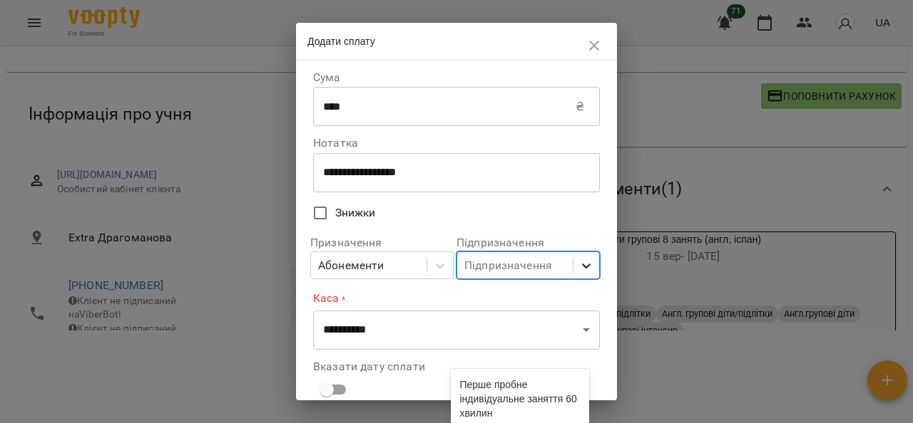
scroll to position [168, 0]
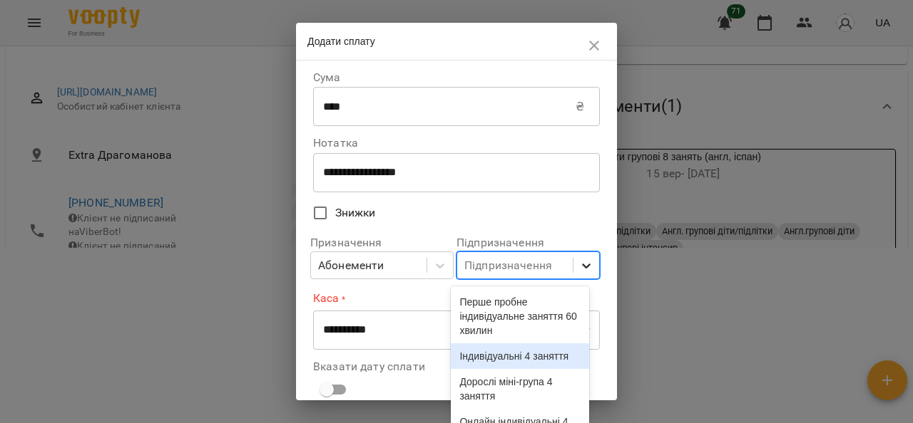
click at [579, 266] on icon at bounding box center [586, 266] width 14 height 14
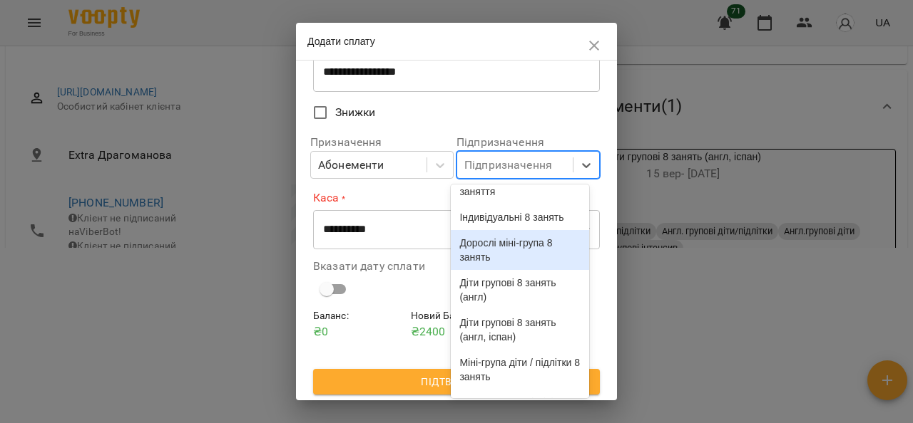
scroll to position [214, 0]
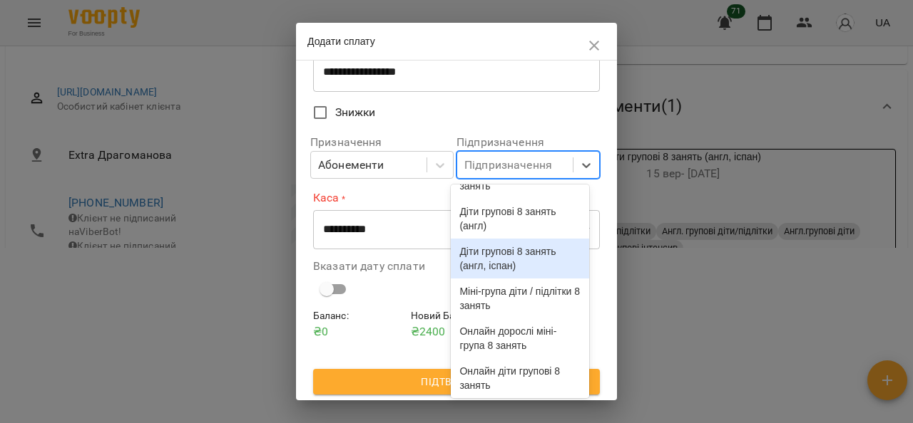
click at [535, 279] on div "Діти групові 8 занять (англ, іспан)" at bounding box center [520, 259] width 138 height 40
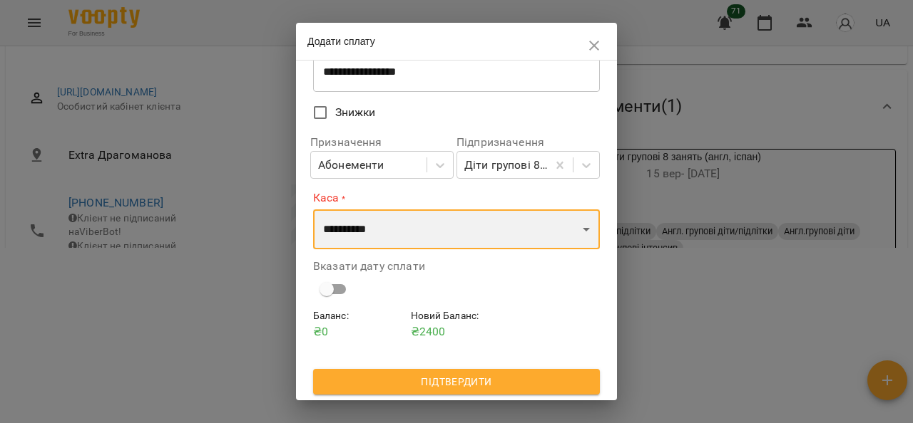
drag, startPoint x: 542, startPoint y: 229, endPoint x: 535, endPoint y: 235, distance: 9.1
click at [542, 229] on select "**********" at bounding box center [456, 230] width 287 height 40
select select "****"
click at [313, 210] on select "**********" at bounding box center [456, 230] width 287 height 40
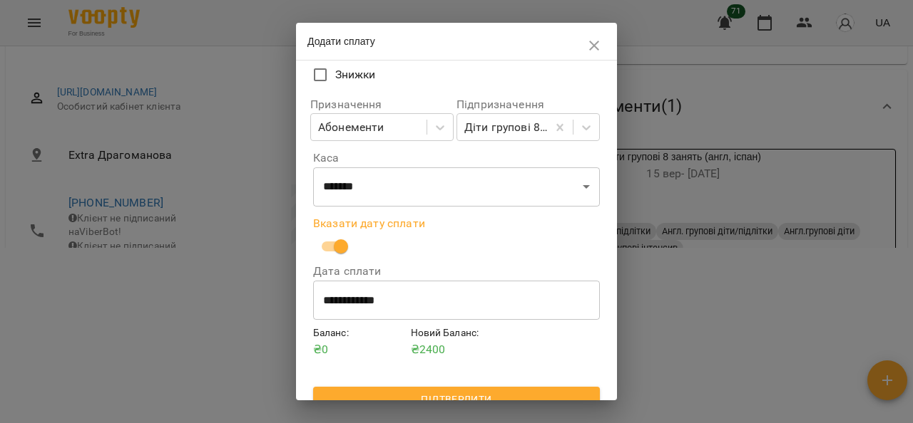
scroll to position [157, 0]
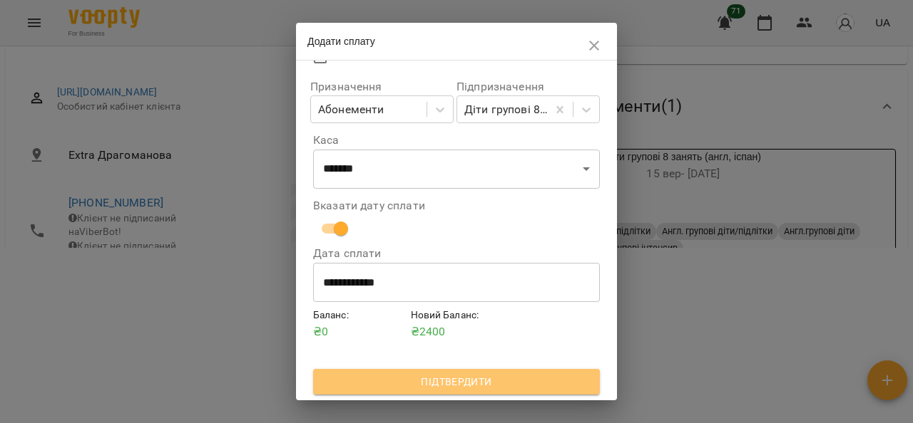
click at [467, 381] on span "Підтвердити" at bounding box center [456, 382] width 264 height 17
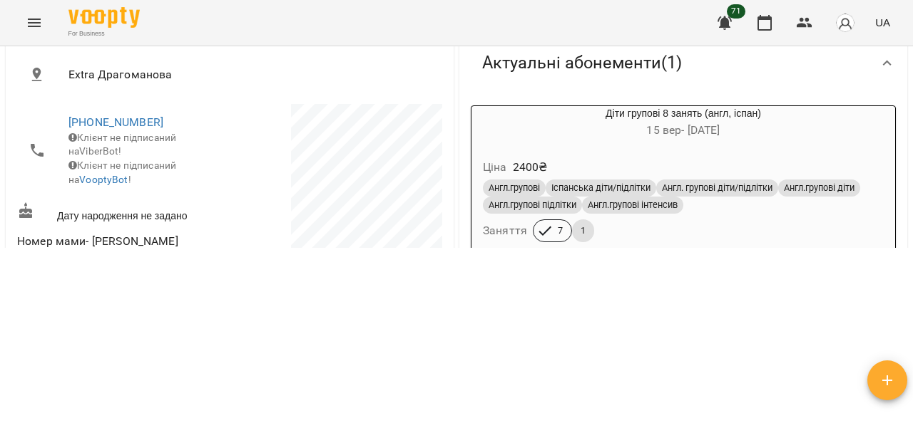
scroll to position [0, 0]
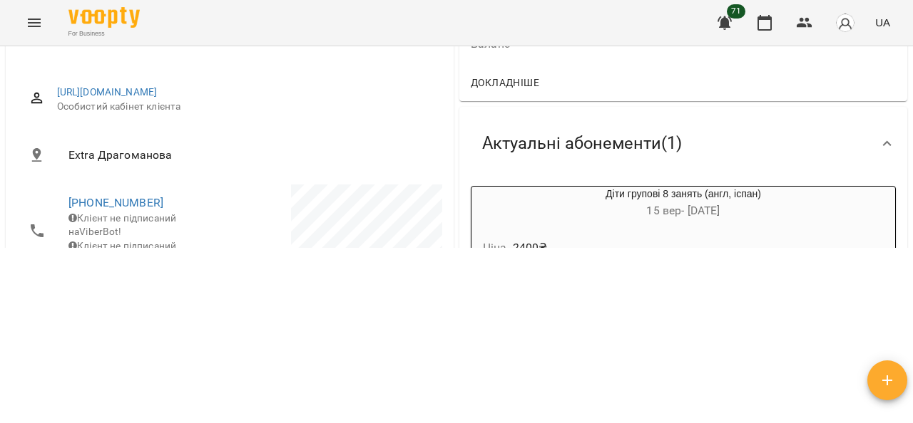
click at [277, 152] on li "Extra Драгоманова" at bounding box center [229, 155] width 425 height 37
click at [373, 150] on li "Extra Драгоманова" at bounding box center [229, 155] width 425 height 37
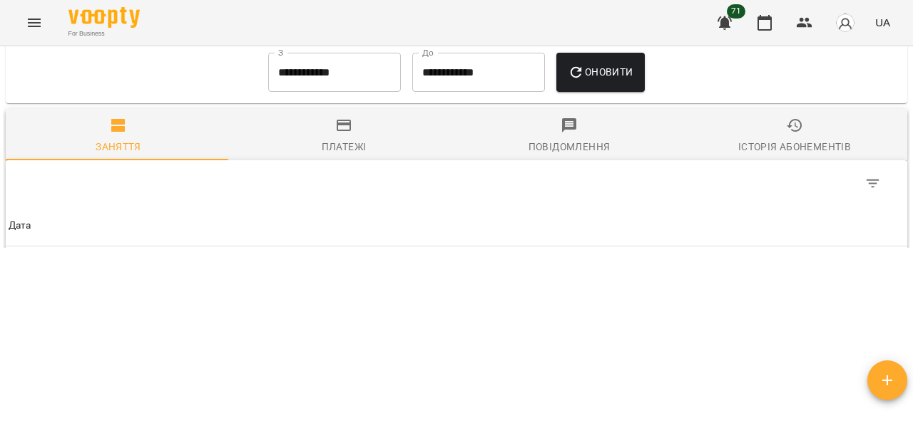
scroll to position [713, 0]
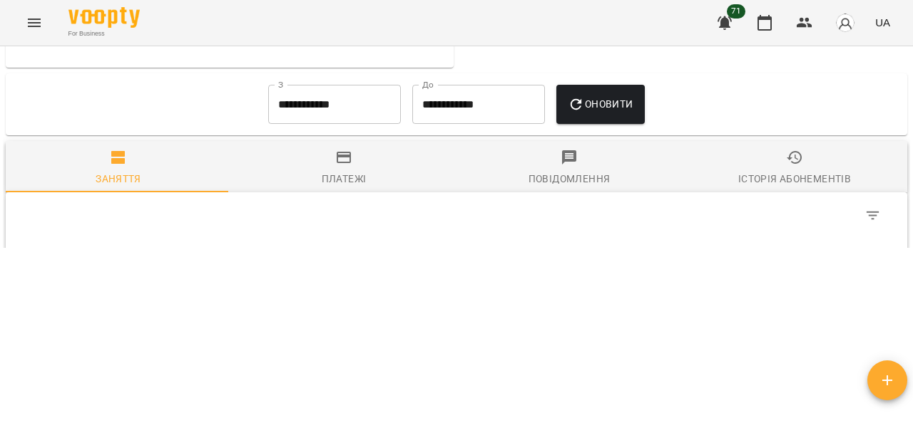
click at [340, 188] on span "Платежі" at bounding box center [344, 168] width 208 height 38
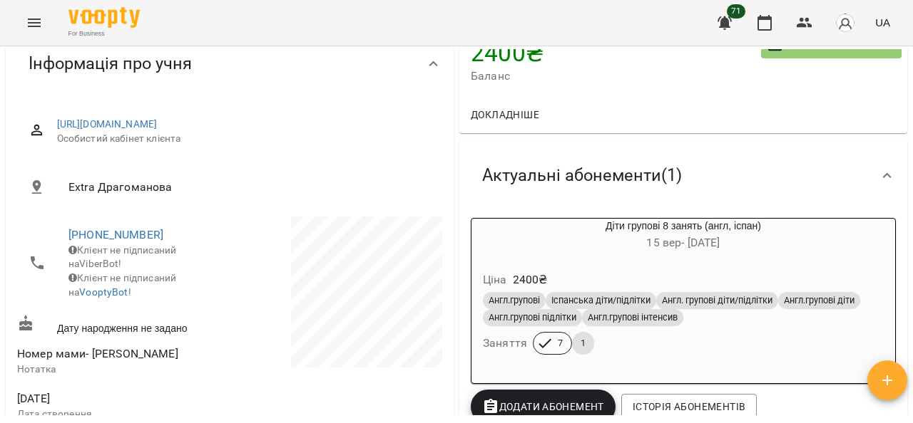
scroll to position [0, 0]
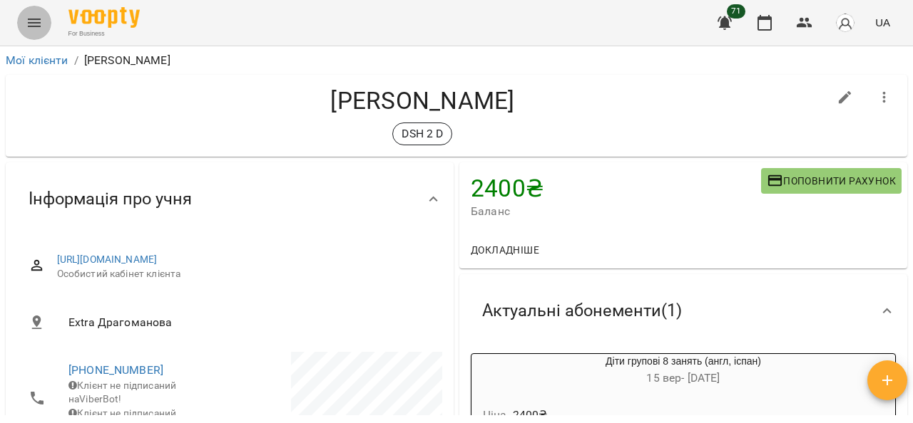
click at [21, 21] on button "Menu" at bounding box center [34, 23] width 34 height 34
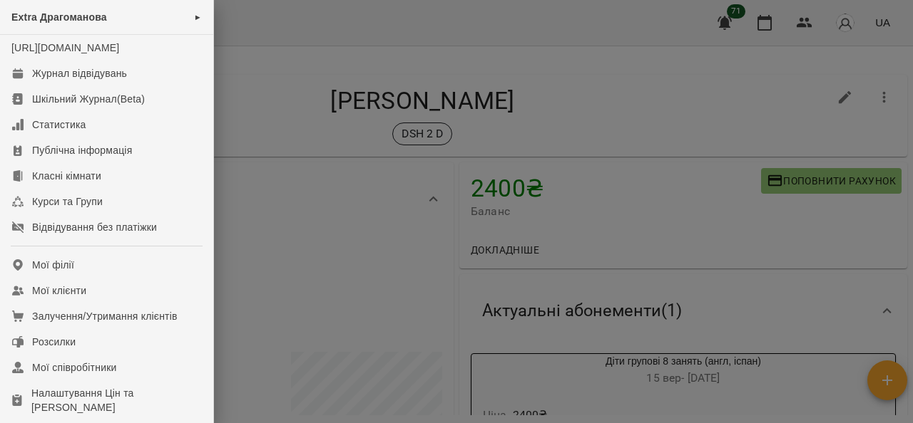
click at [268, 92] on div at bounding box center [456, 211] width 913 height 423
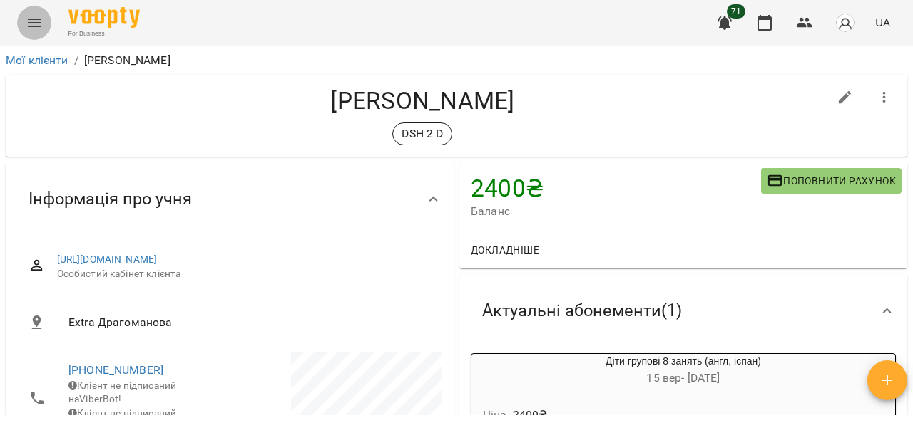
click at [30, 25] on icon "Menu" at bounding box center [34, 22] width 17 height 17
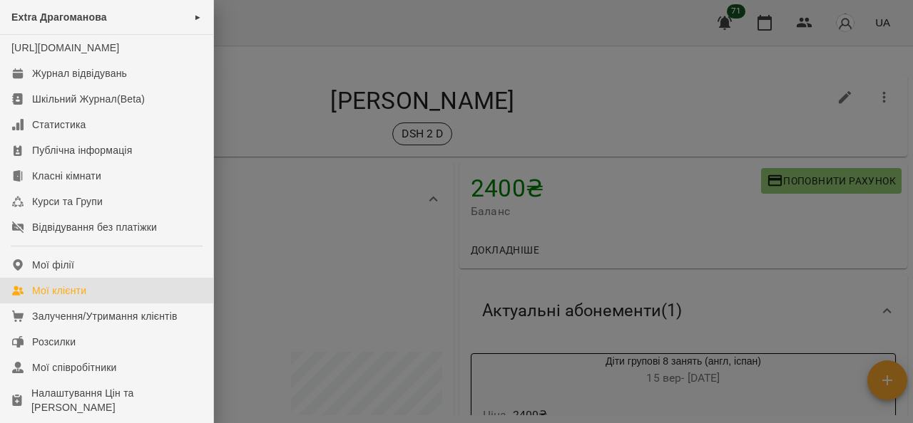
click at [103, 304] on link "Мої клієнти" at bounding box center [106, 291] width 213 height 26
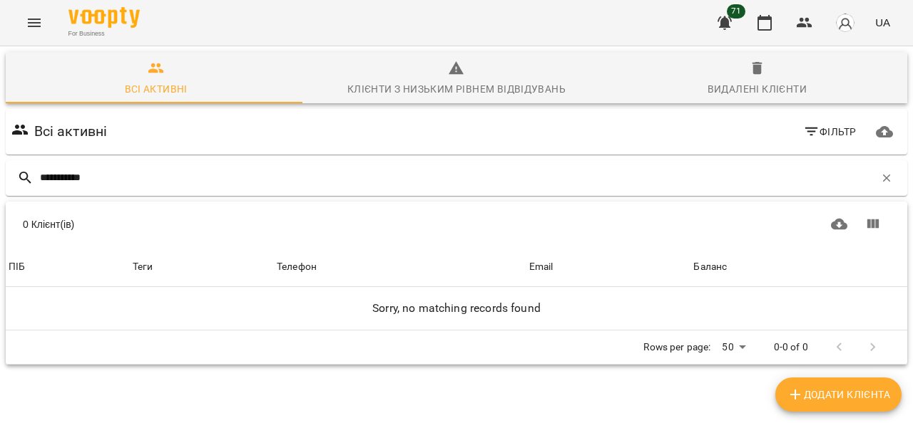
drag, startPoint x: 65, startPoint y: 178, endPoint x: 0, endPoint y: 171, distance: 65.2
click at [0, 171] on div "**********" at bounding box center [456, 258] width 918 height 430
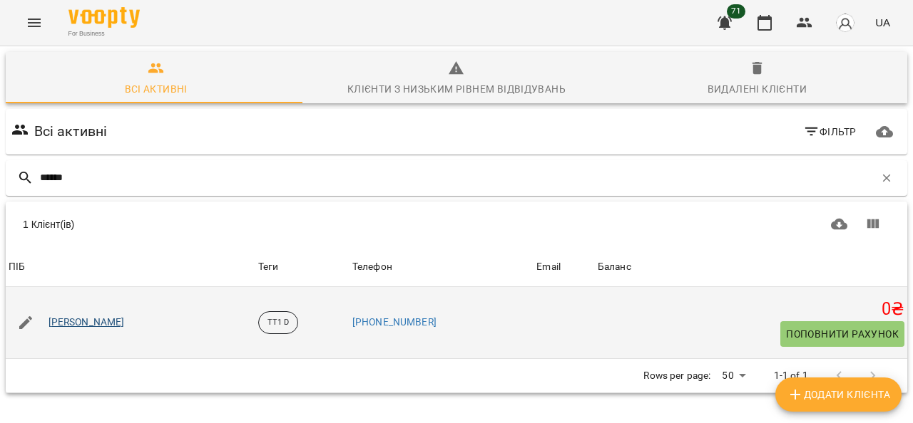
type input "******"
click at [60, 319] on link "[PERSON_NAME]" at bounding box center [86, 323] width 76 height 14
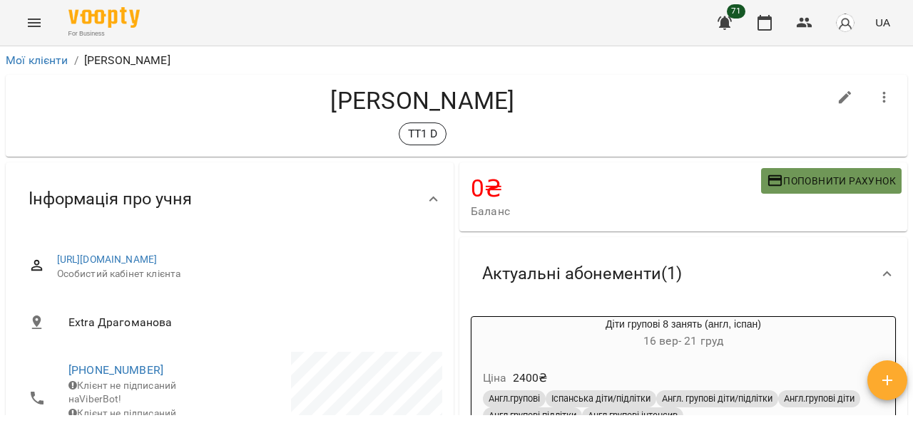
click at [798, 182] on span "Поповнити рахунок" at bounding box center [830, 181] width 129 height 17
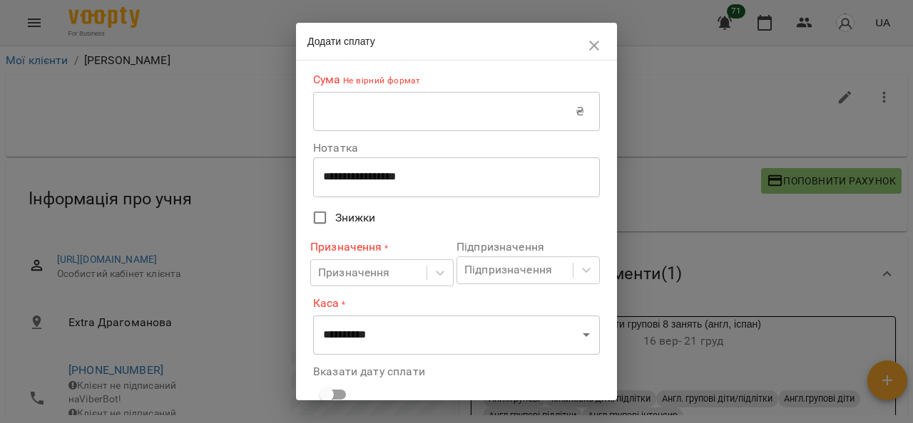
click at [468, 109] on input "text" at bounding box center [444, 112] width 262 height 40
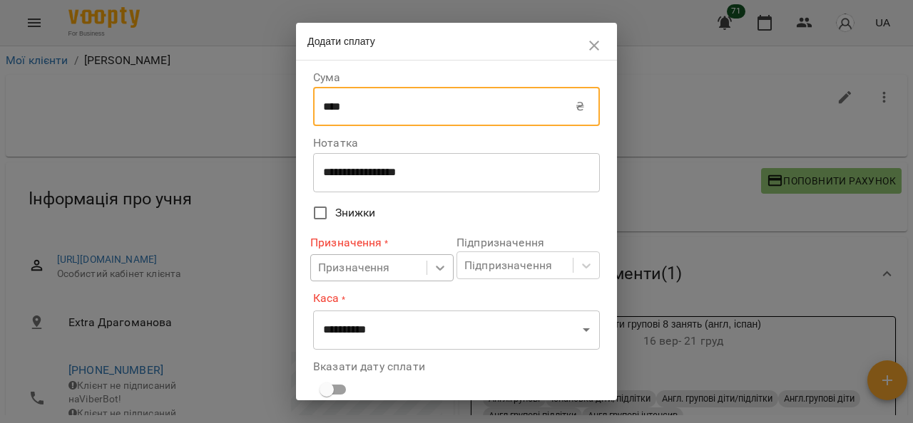
type input "****"
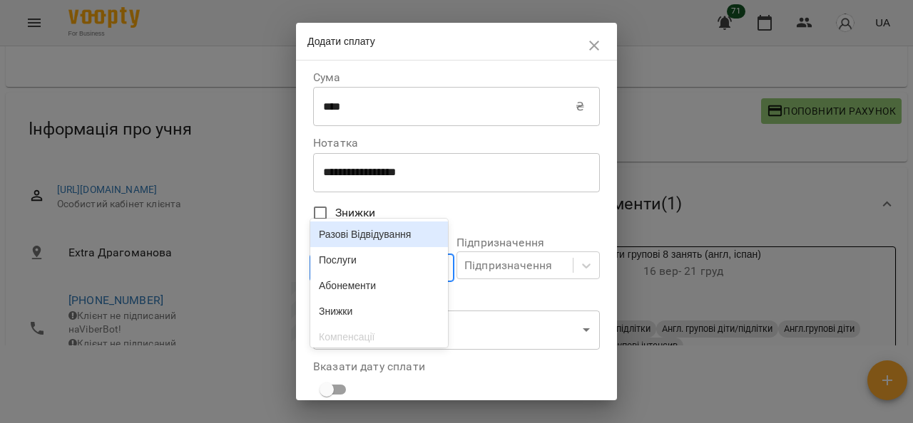
click at [436, 268] on icon at bounding box center [440, 268] width 14 height 14
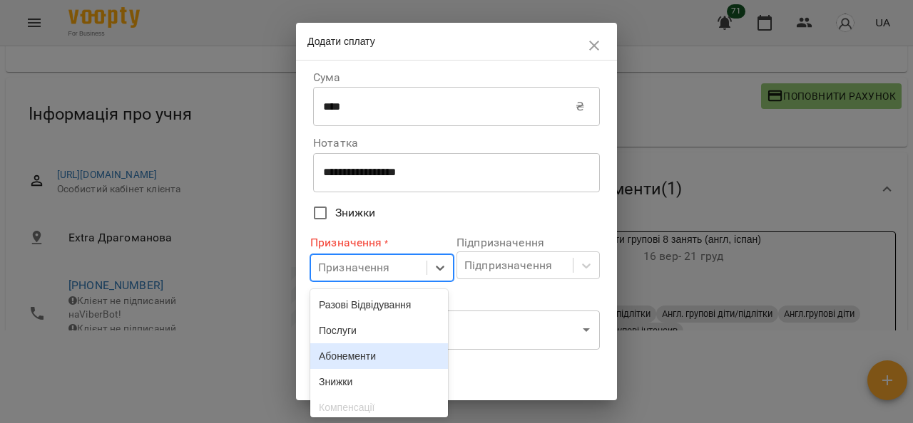
drag, startPoint x: 365, startPoint y: 360, endPoint x: 509, endPoint y: 305, distance: 154.1
click at [365, 359] on div "Абонементи" at bounding box center [379, 357] width 138 height 26
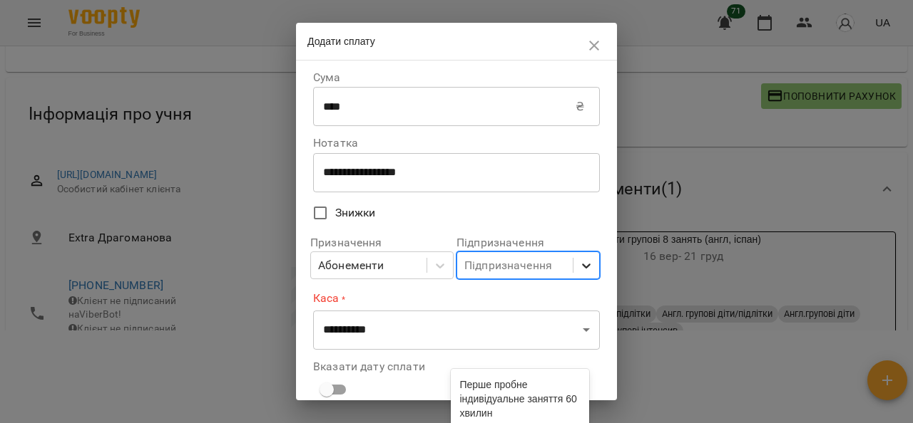
scroll to position [168, 0]
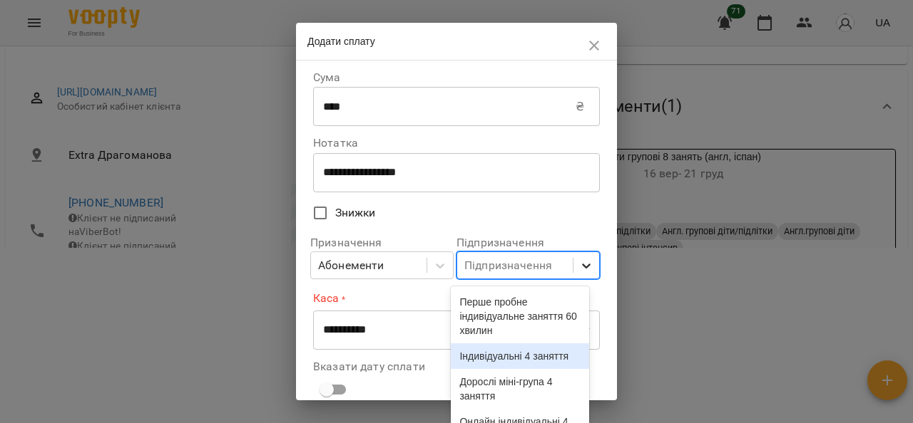
click at [579, 269] on icon at bounding box center [586, 266] width 14 height 14
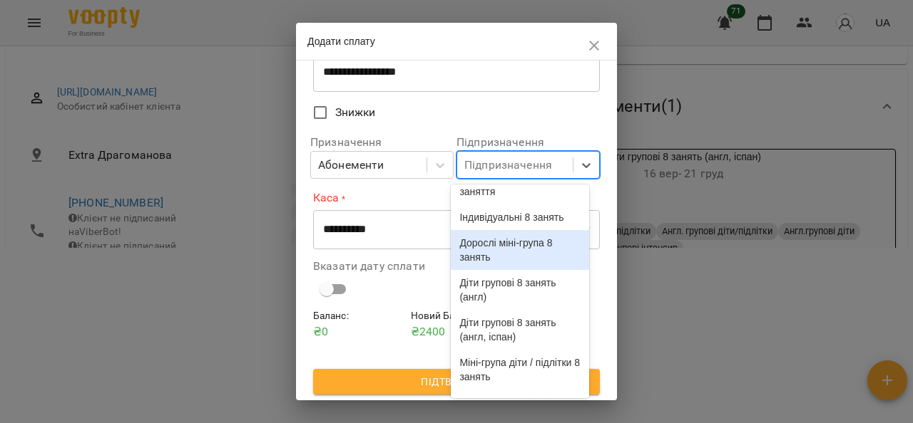
scroll to position [214, 0]
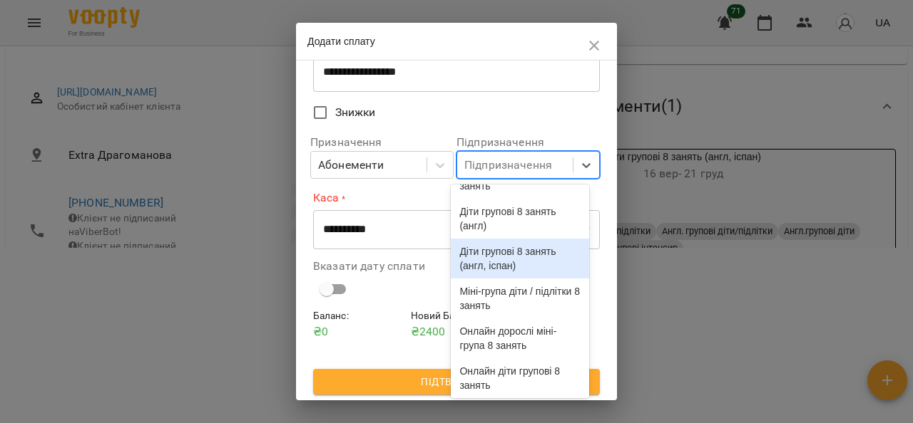
drag, startPoint x: 530, startPoint y: 334, endPoint x: 535, endPoint y: 328, distance: 8.1
click at [530, 279] on div "Діти групові 8 занять (англ, іспан)" at bounding box center [520, 259] width 138 height 40
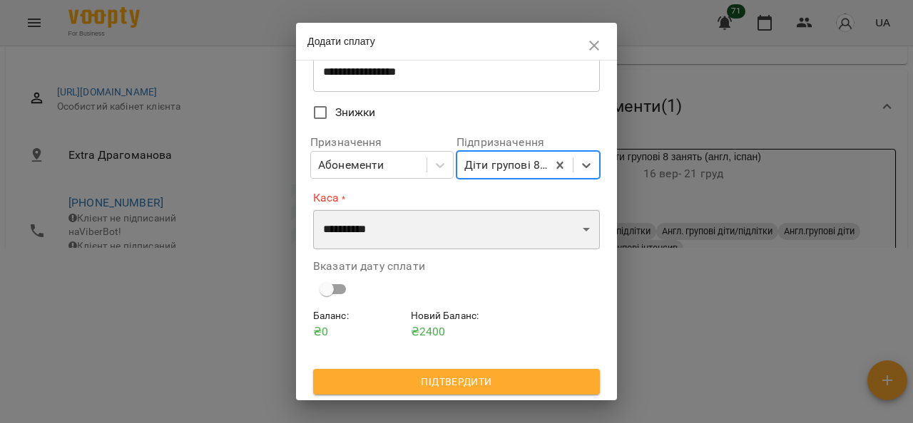
click at [564, 227] on select "**********" at bounding box center [456, 230] width 287 height 40
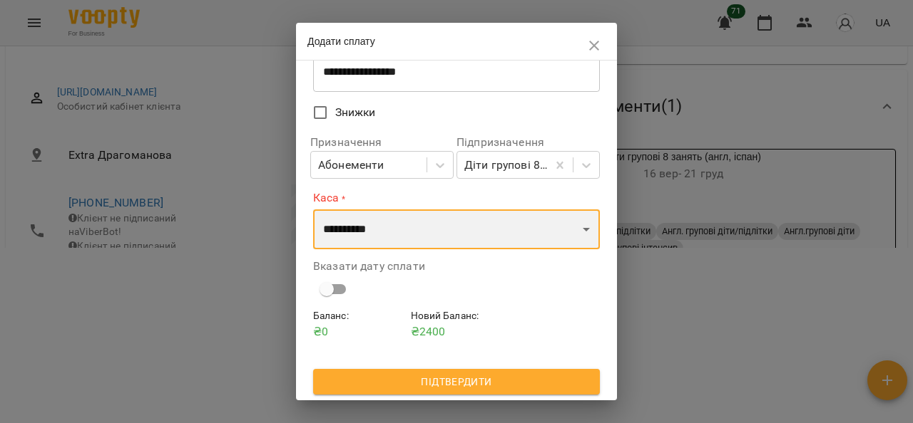
select select "****"
click at [313, 210] on select "**********" at bounding box center [456, 230] width 287 height 40
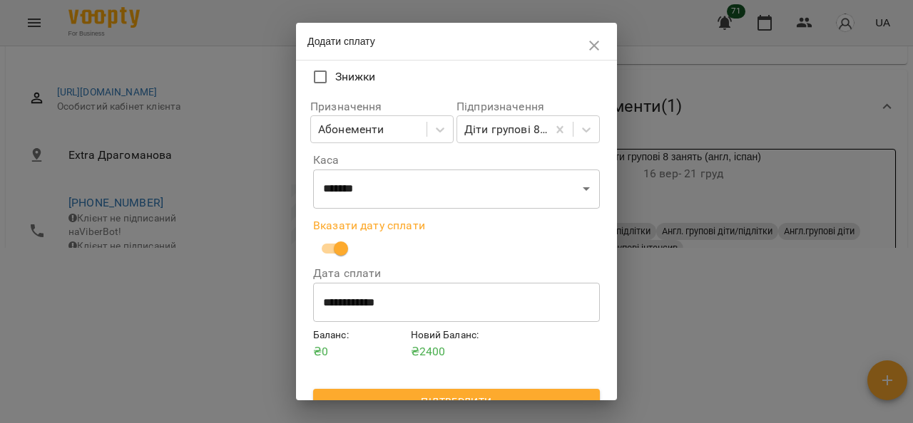
scroll to position [157, 0]
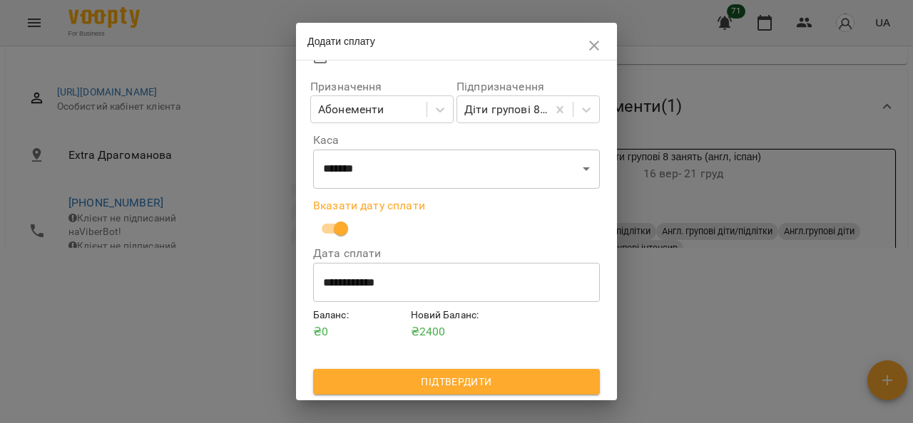
drag, startPoint x: 448, startPoint y: 379, endPoint x: 585, endPoint y: 362, distance: 137.2
click at [449, 379] on span "Підтвердити" at bounding box center [456, 382] width 264 height 17
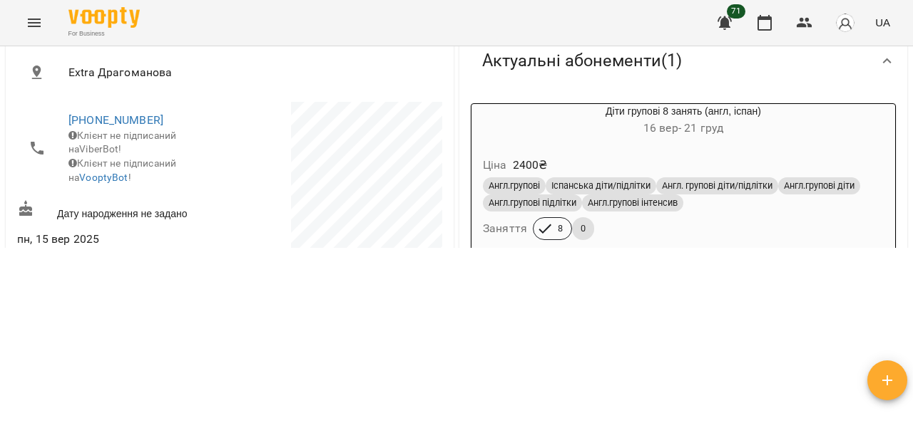
scroll to position [214, 0]
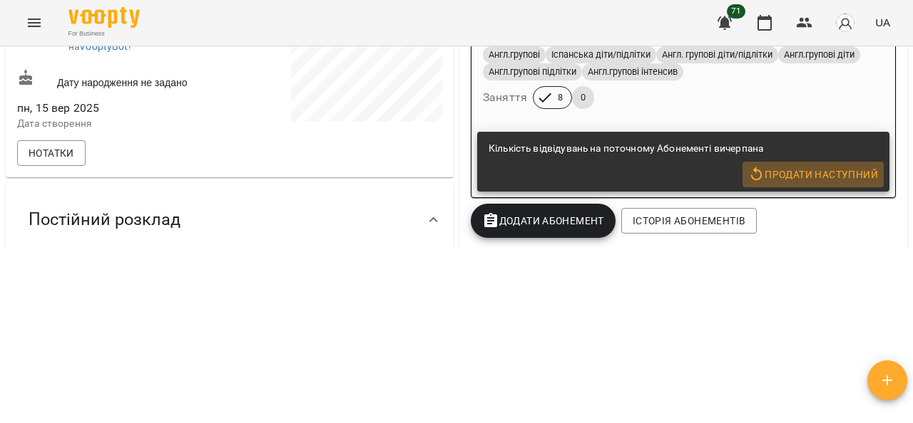
click at [816, 169] on span "Продати наступний" at bounding box center [813, 174] width 130 height 17
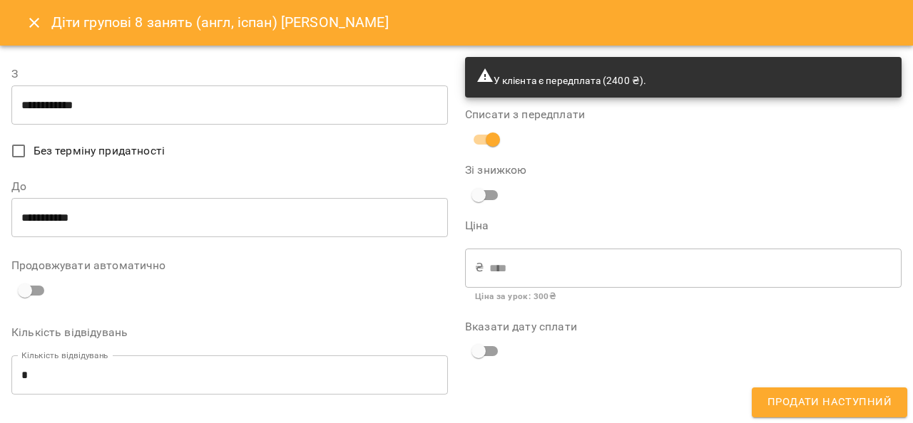
click at [129, 112] on input "**********" at bounding box center [229, 106] width 436 height 40
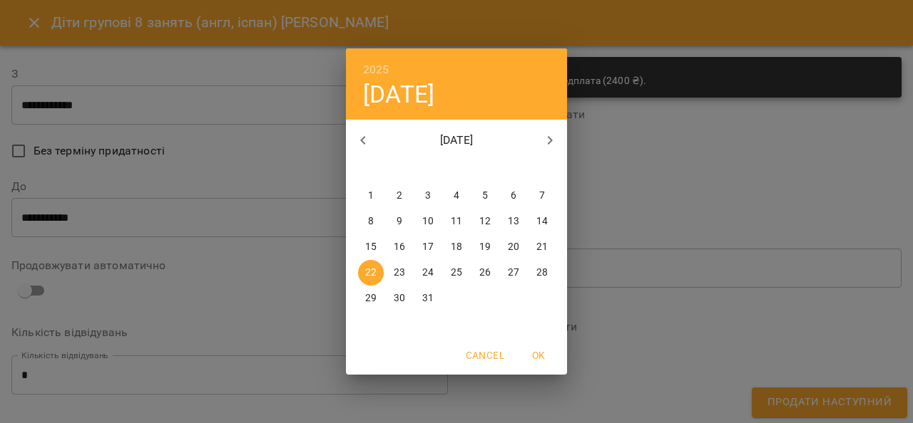
click at [354, 135] on button "button" at bounding box center [363, 140] width 34 height 34
click at [351, 134] on button "button" at bounding box center [363, 140] width 34 height 34
click at [396, 247] on p "14" at bounding box center [399, 247] width 11 height 14
type input "**********"
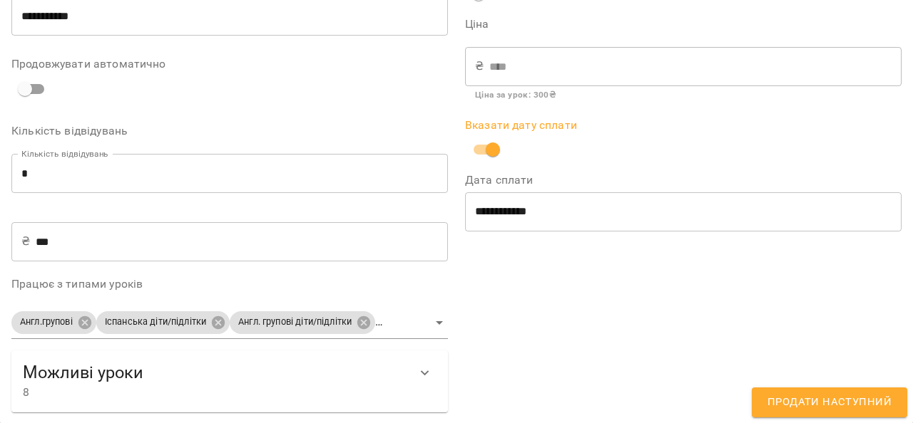
scroll to position [202, 0]
click at [796, 398] on span "Продати наступний" at bounding box center [829, 403] width 124 height 19
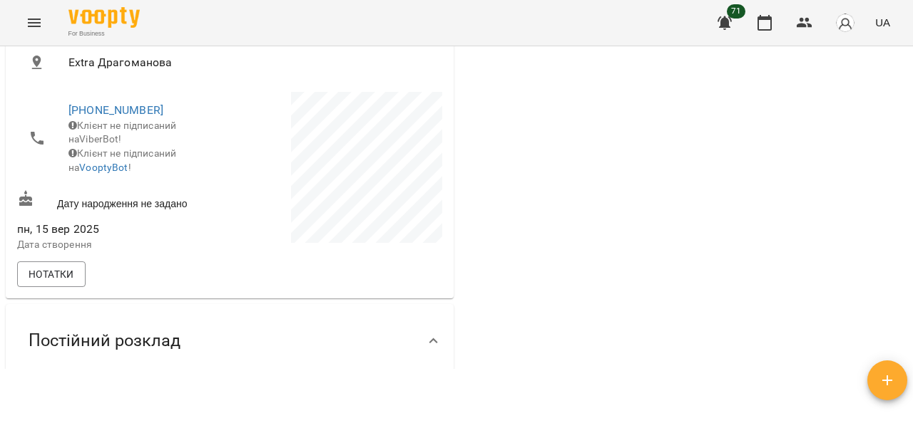
scroll to position [0, 0]
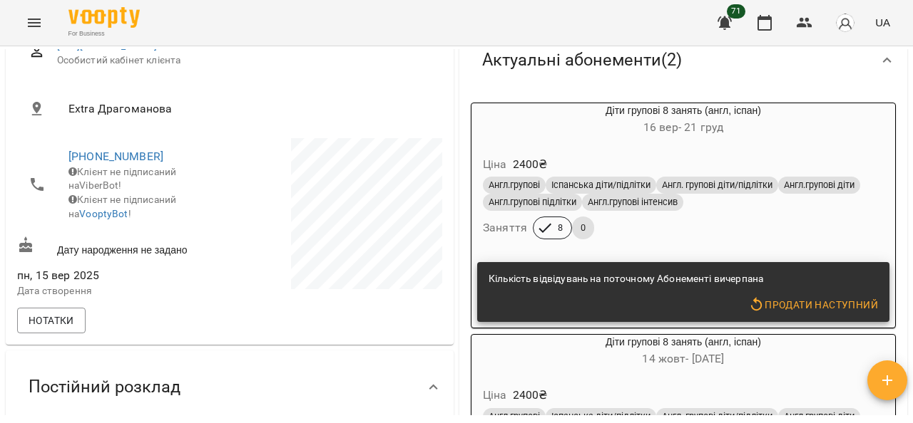
click at [797, 143] on div "Ціна 2400 ₴ Англ.групові Іспанська діти/підлітки Англ. групові діти/підлітки Ан…" at bounding box center [682, 200] width 429 height 120
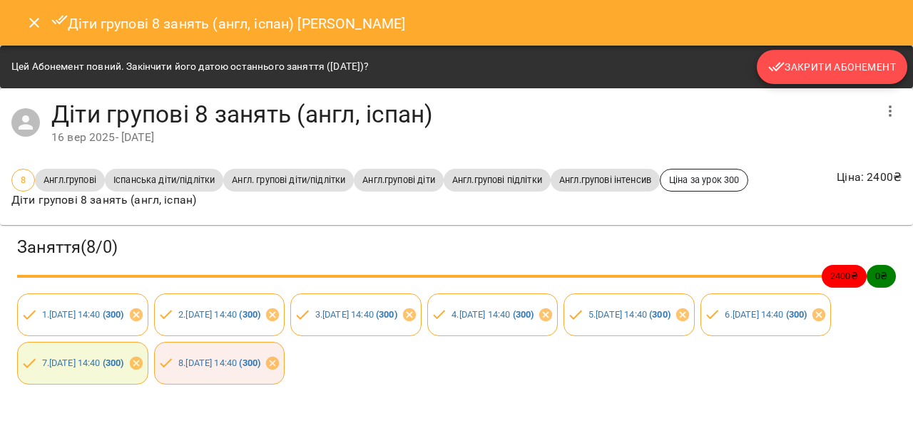
click at [787, 61] on span "Закрити Абонемент" at bounding box center [832, 66] width 128 height 17
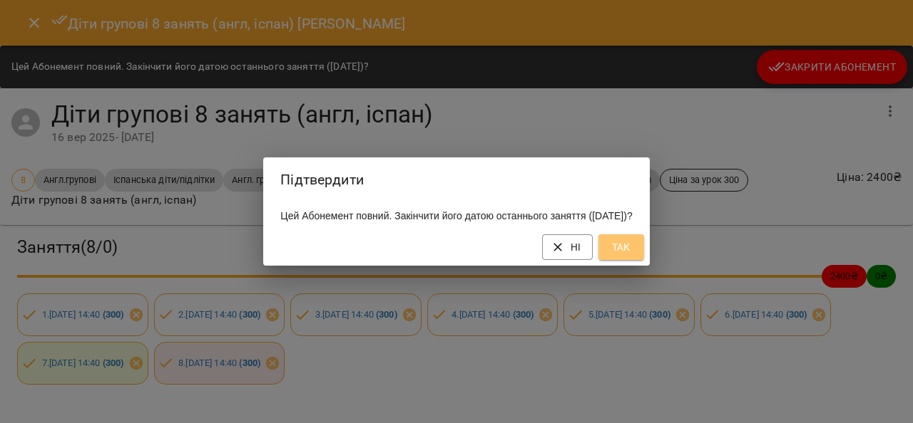
click at [632, 252] on span "Так" at bounding box center [621, 247] width 23 height 17
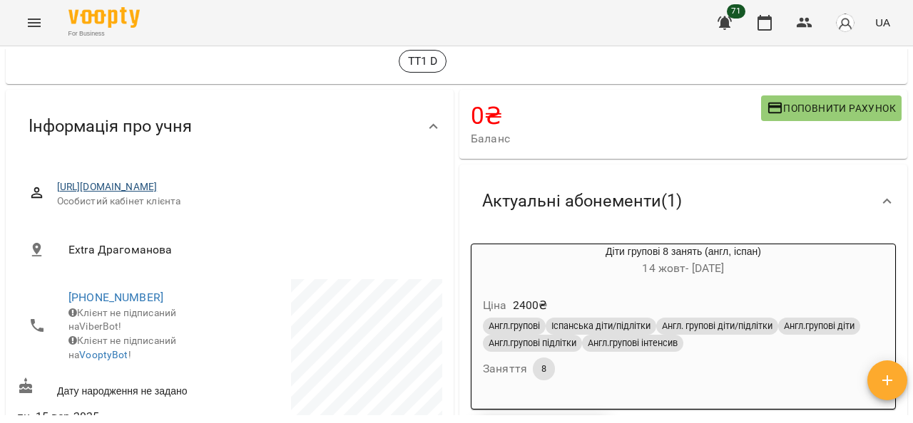
scroll to position [71, 0]
